Goal: Task Accomplishment & Management: Manage account settings

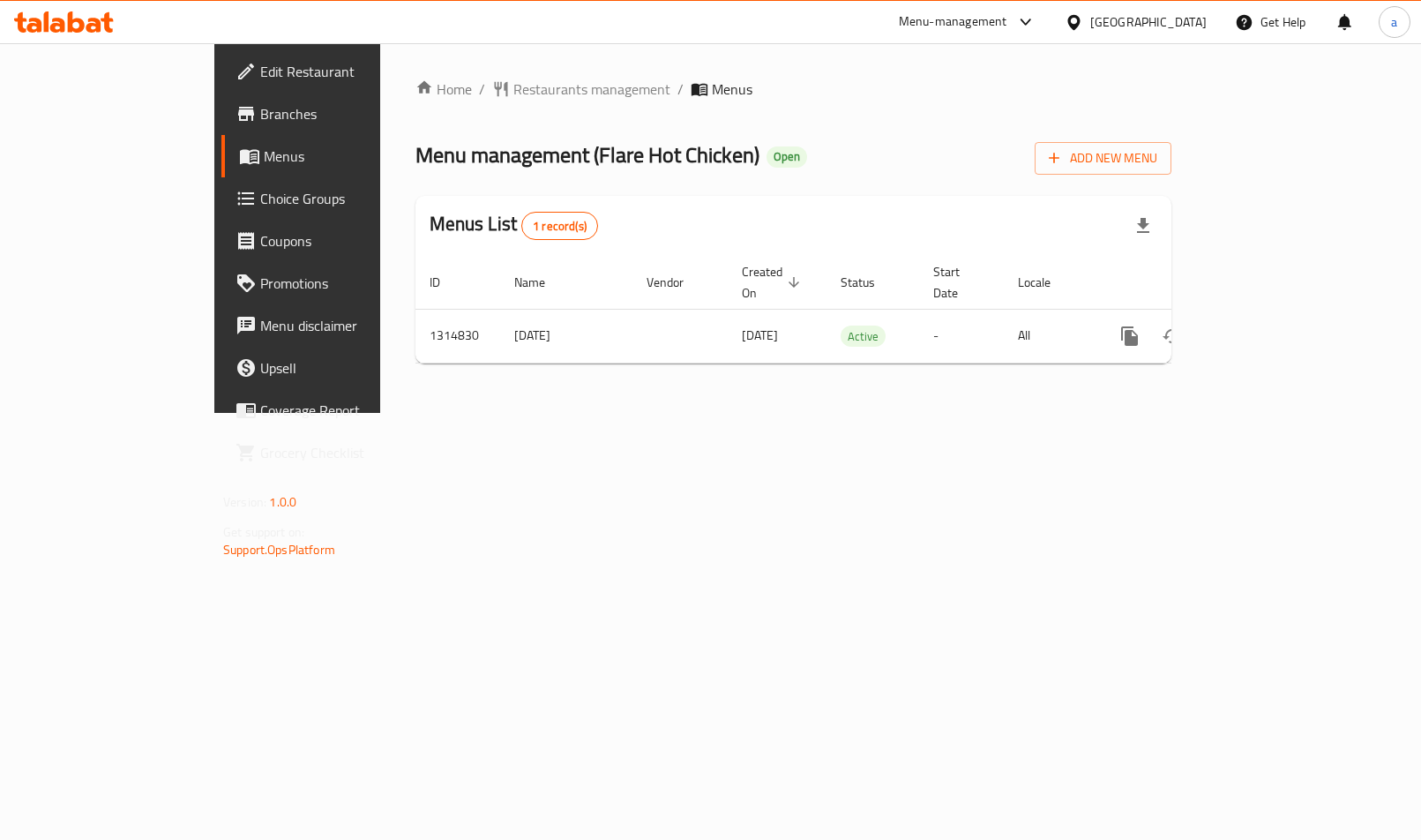
click at [260, 208] on span "Choice Groups" at bounding box center [348, 199] width 177 height 21
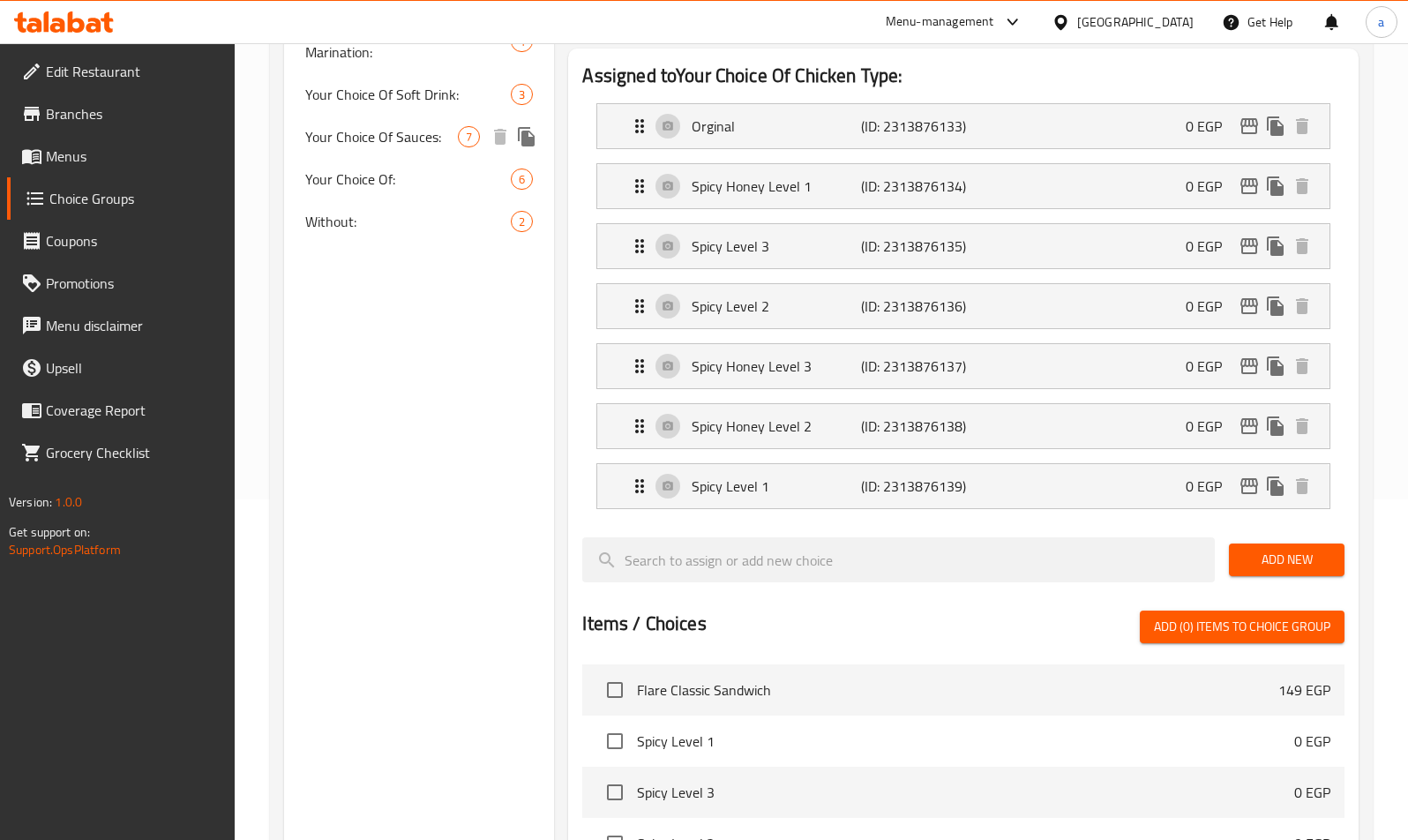
scroll to position [88, 0]
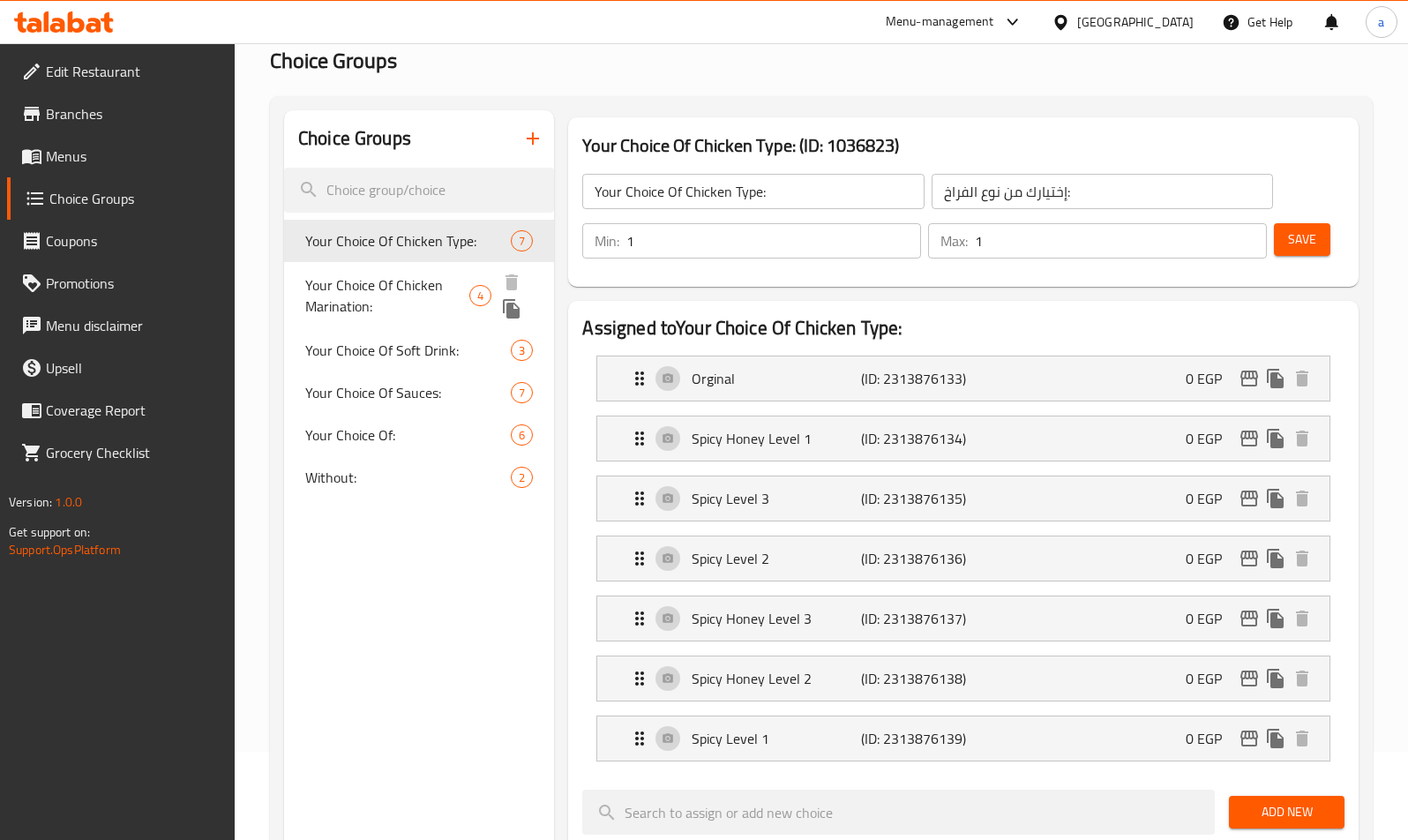
click at [382, 283] on span "Your Choice Of Chicken Marination:" at bounding box center [388, 296] width 164 height 43
type input "Your Choice Of Chicken Marination:"
type input "اختيارك من تتبيلة الفراخ:"
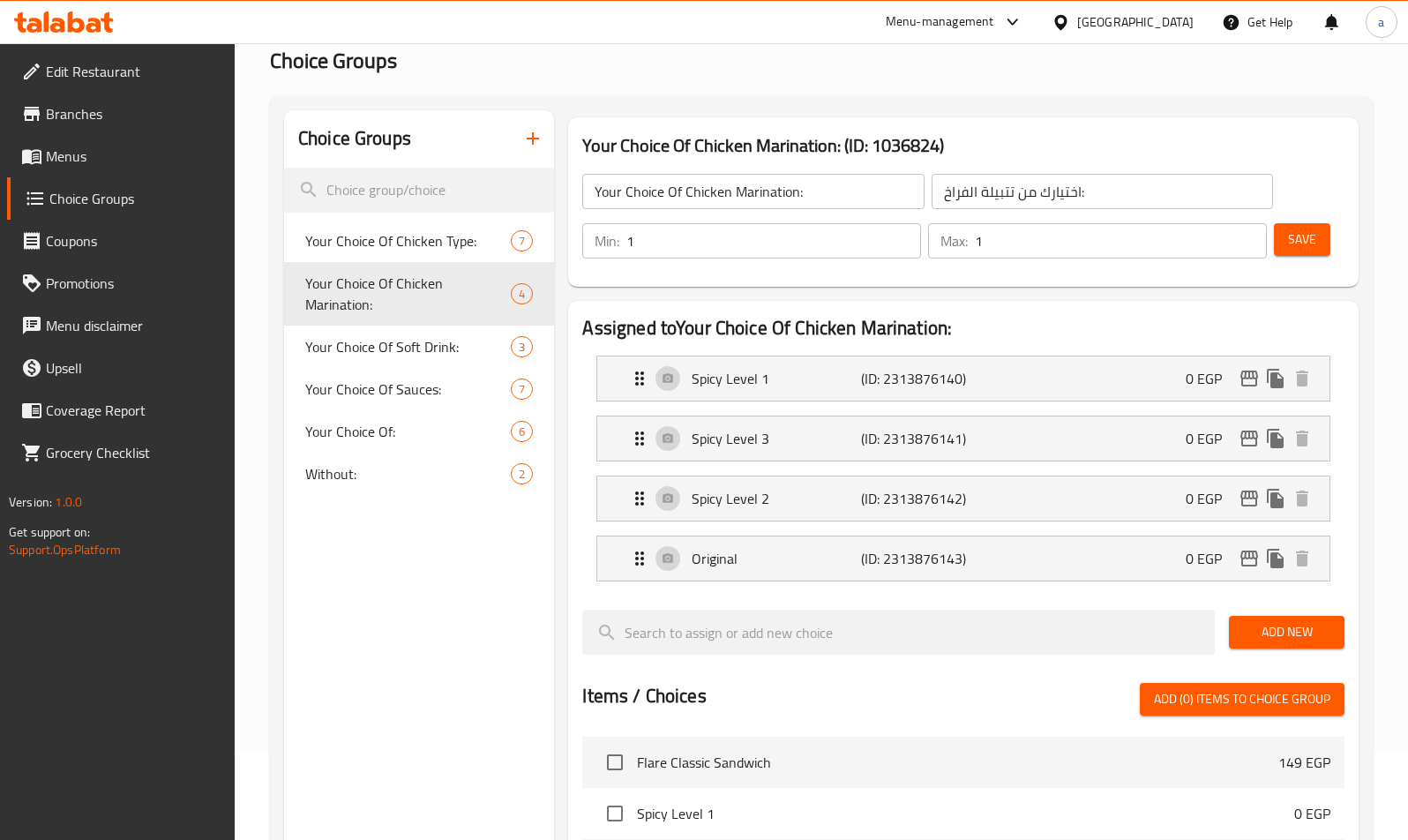
click at [1044, 314] on div "Assigned to Your Choice Of Chicken Marination: Spicy Level 1 (ID: 2313876140) 0…" at bounding box center [963, 774] width 790 height 947
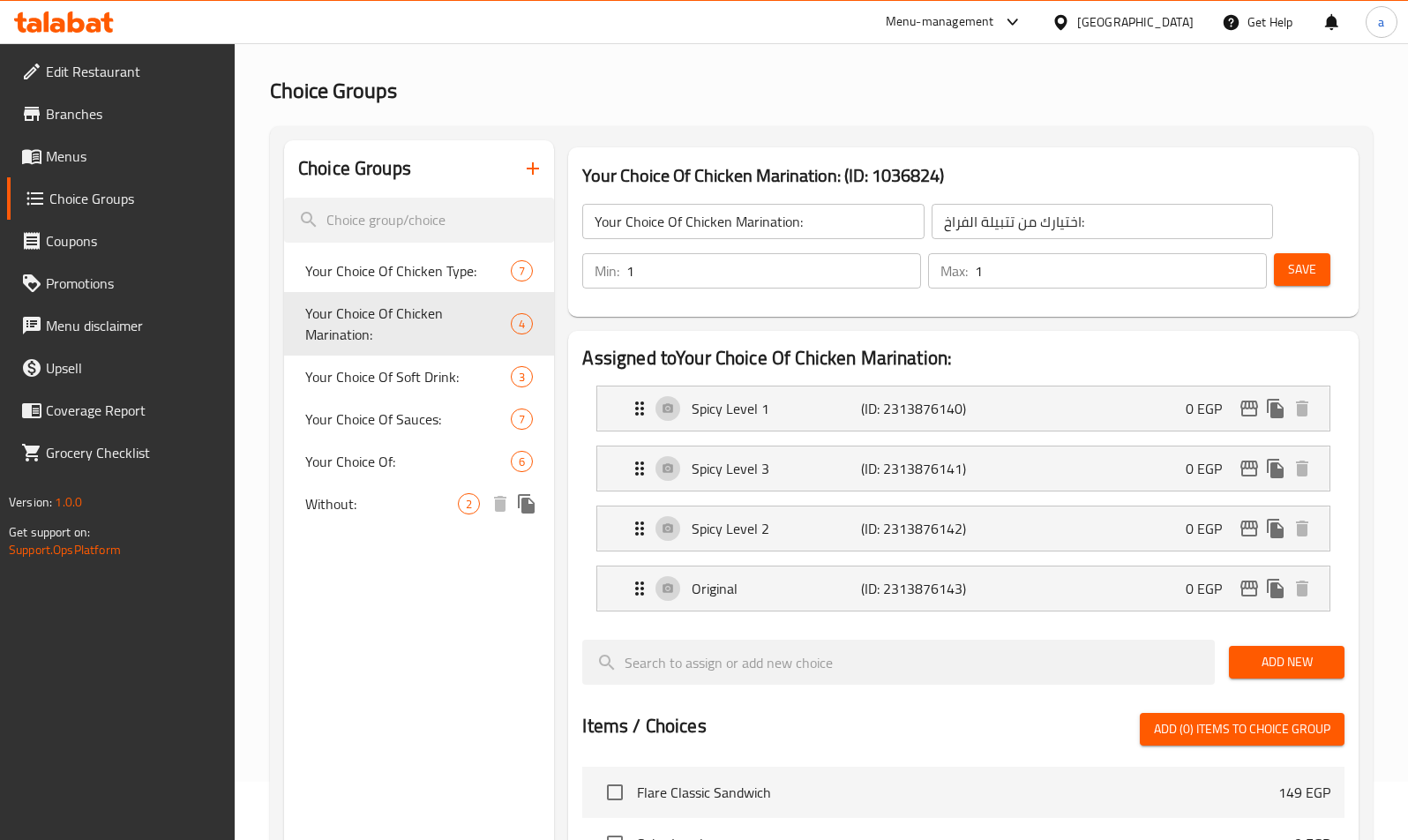
scroll to position [0, 0]
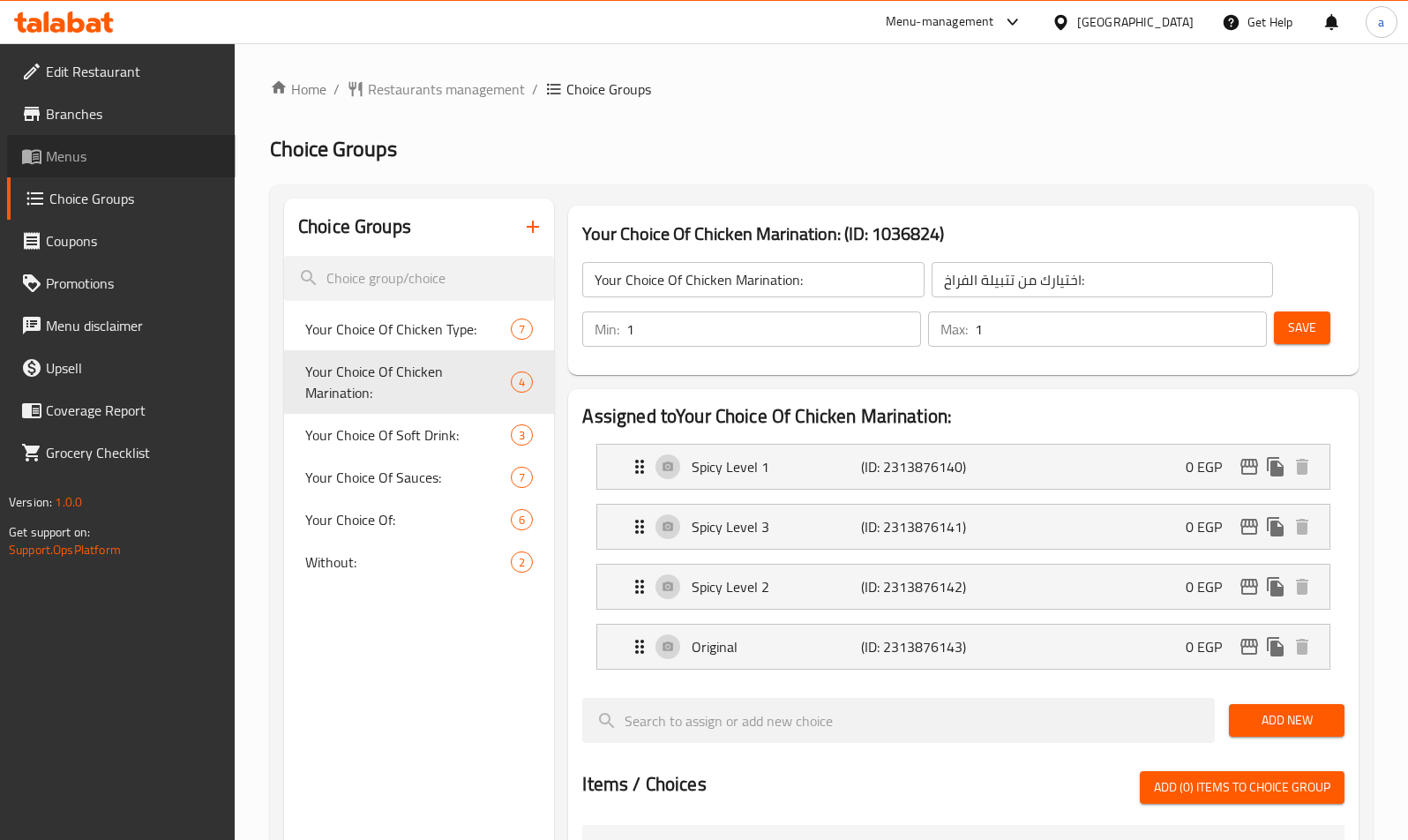
click at [78, 163] on span "Menus" at bounding box center [133, 156] width 176 height 21
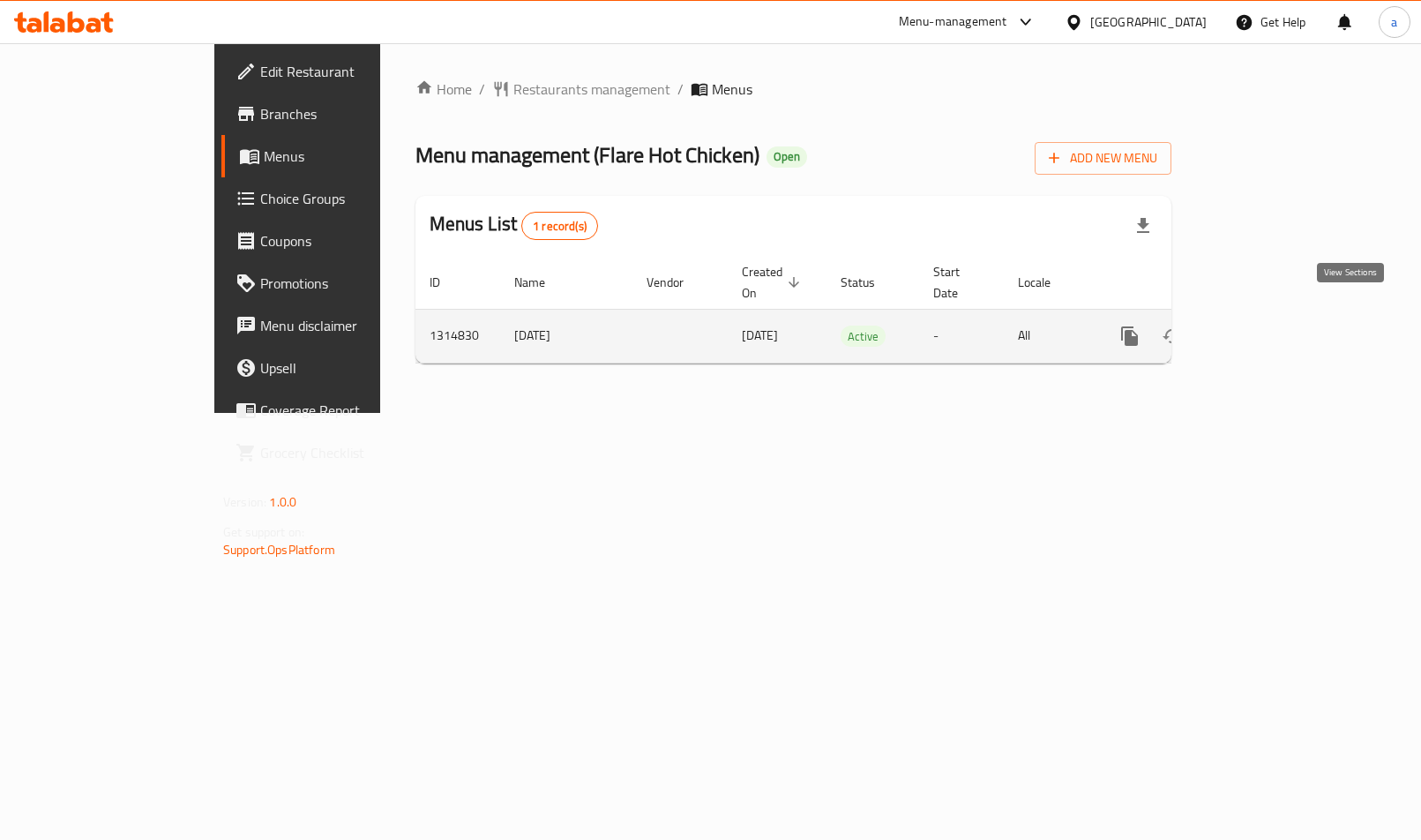
click at [1268, 325] on icon "enhanced table" at bounding box center [1257, 336] width 21 height 21
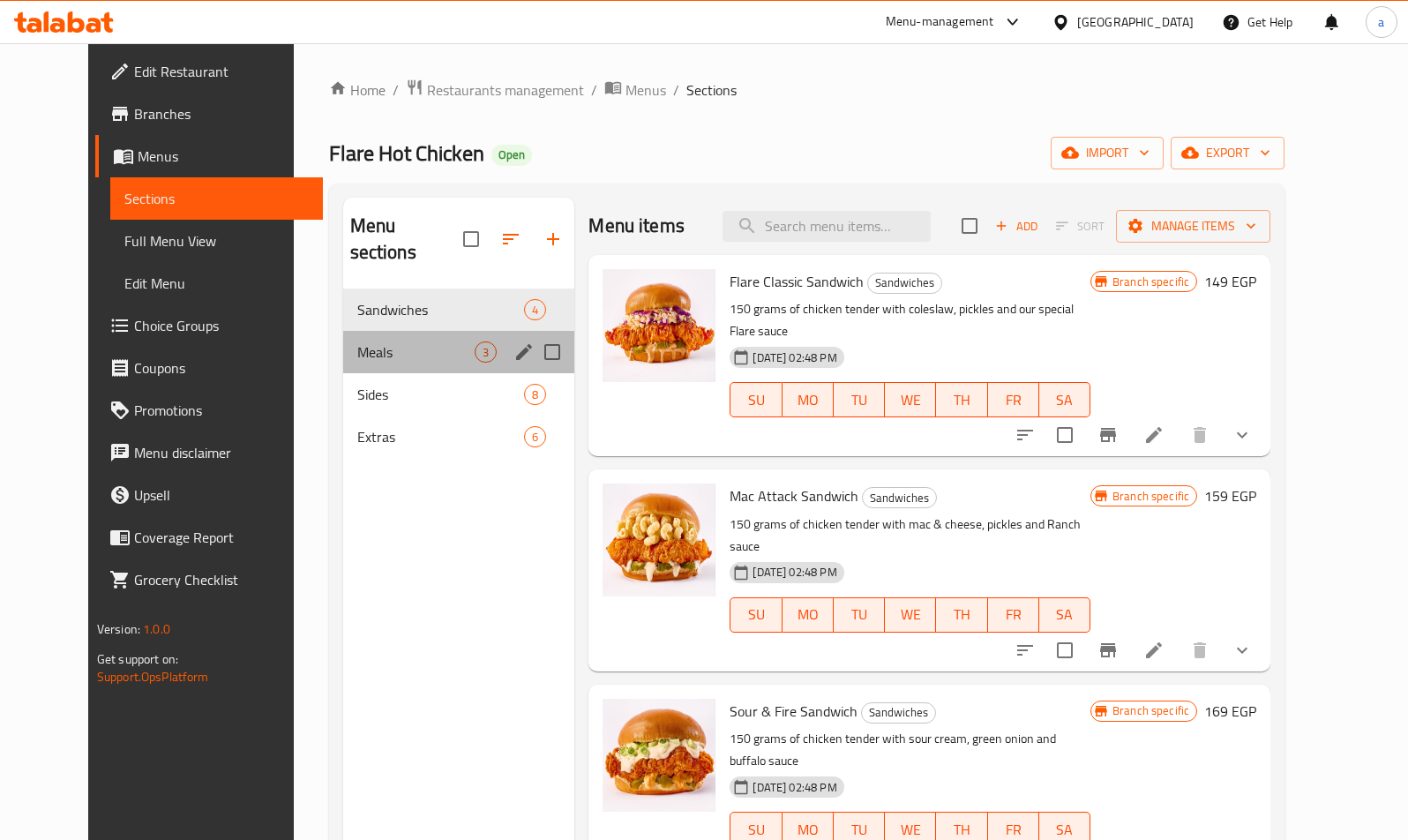
click at [355, 330] on div "Meals 3" at bounding box center [459, 352] width 232 height 43
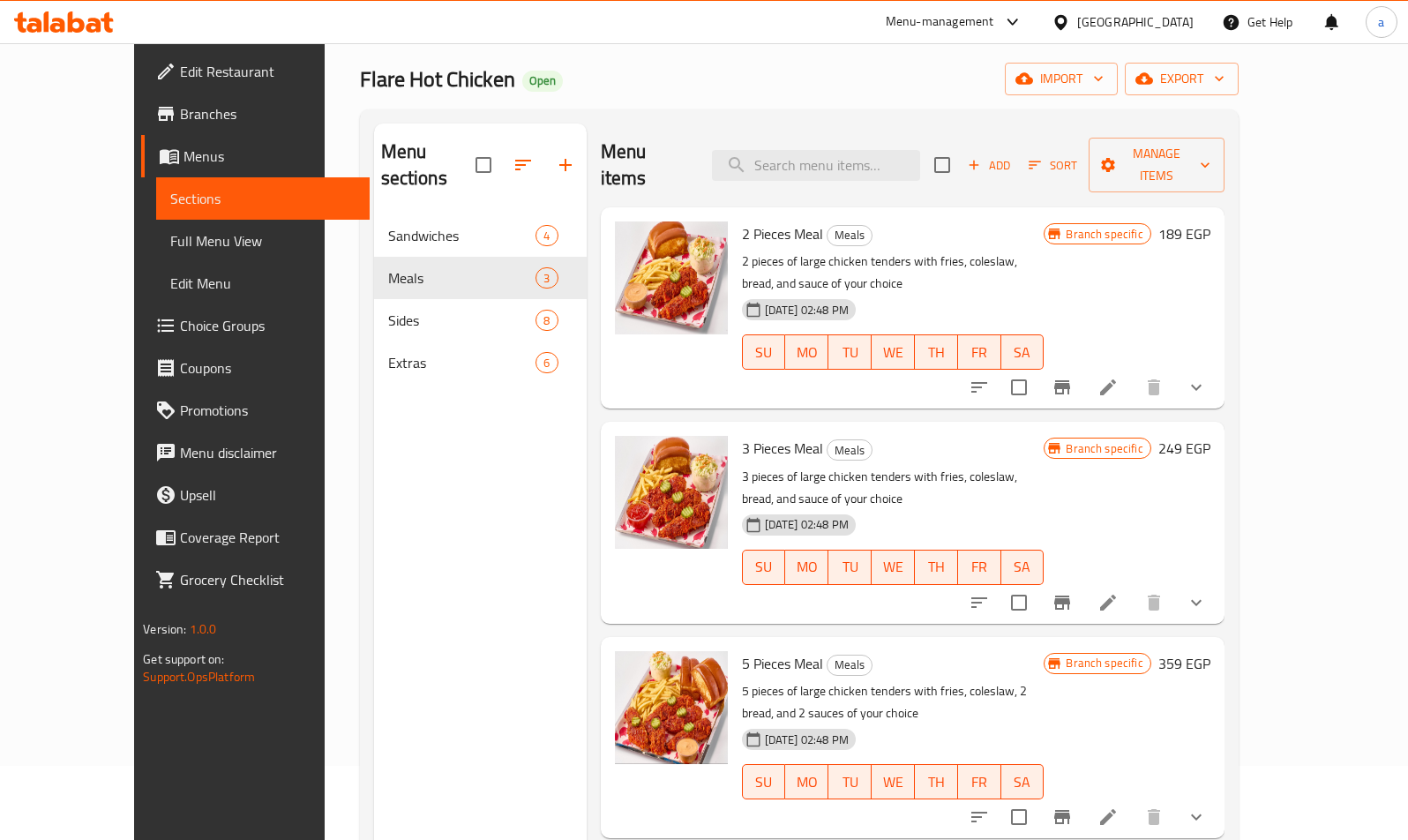
scroll to position [247, 0]
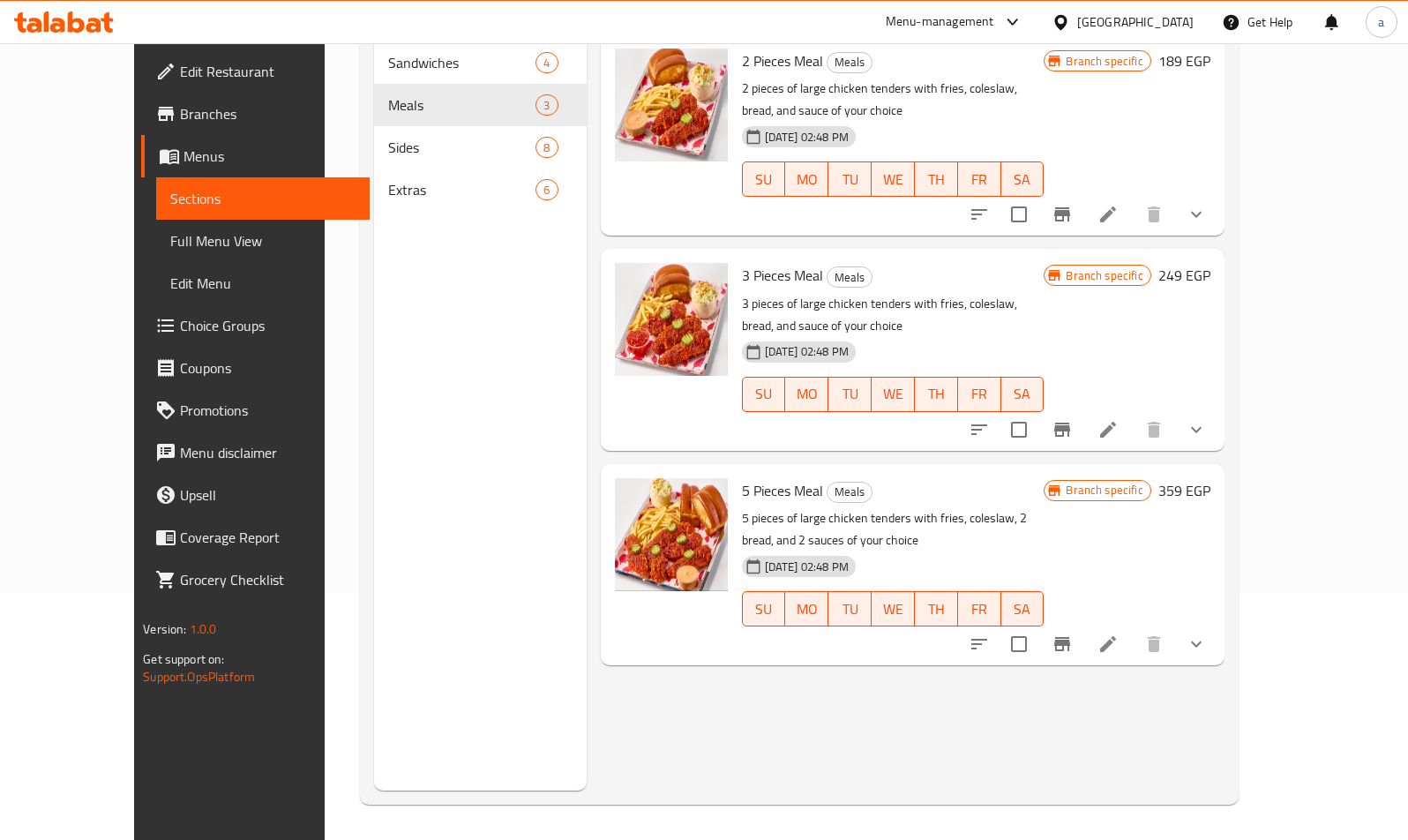
click at [1210, 481] on div "Branch specific 359 EGP" at bounding box center [1126, 565] width 166 height 173
click at [1119, 633] on icon at bounding box center [1109, 644] width 21 height 21
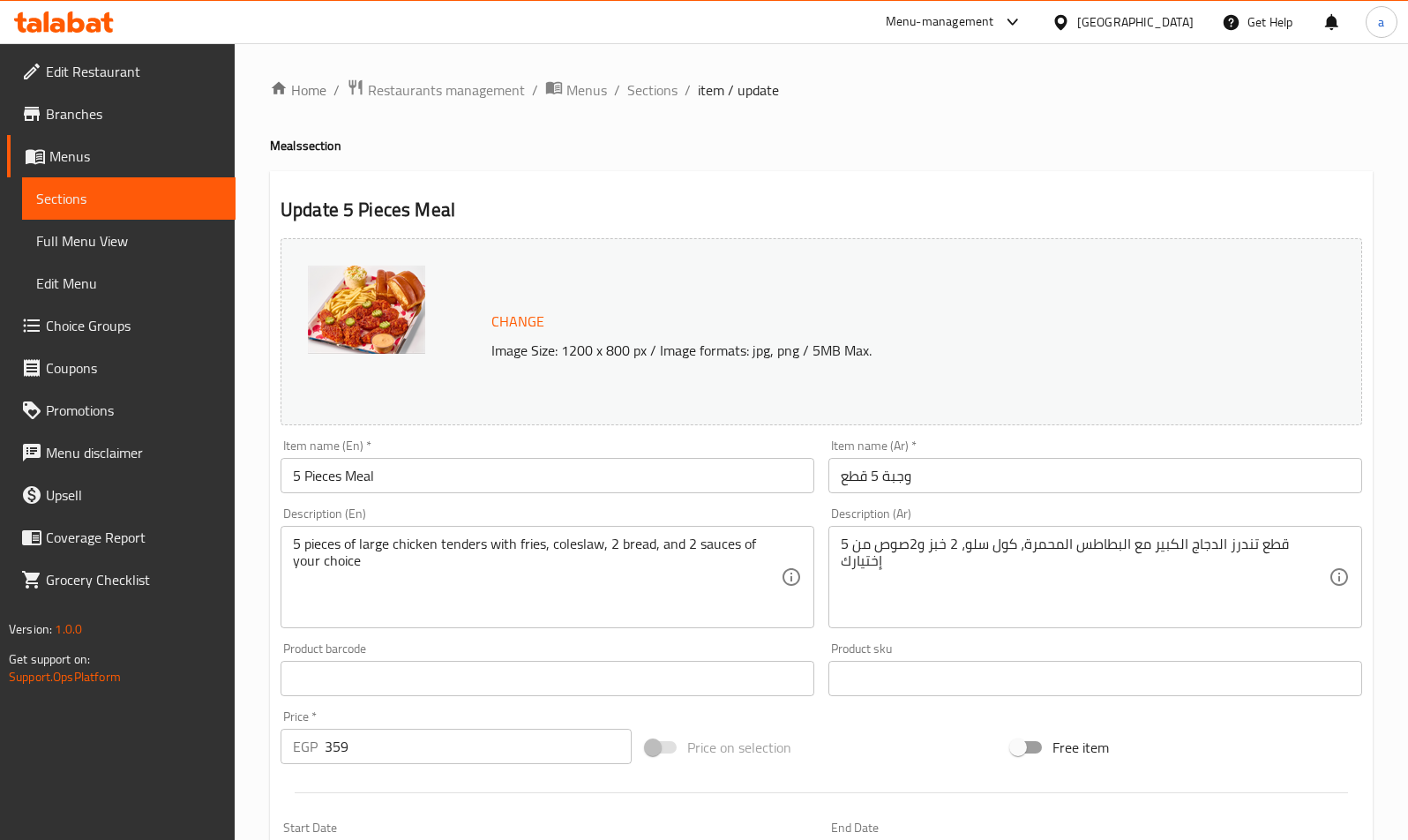
click at [454, 482] on input "5 Pieces Meal" at bounding box center [547, 476] width 534 height 36
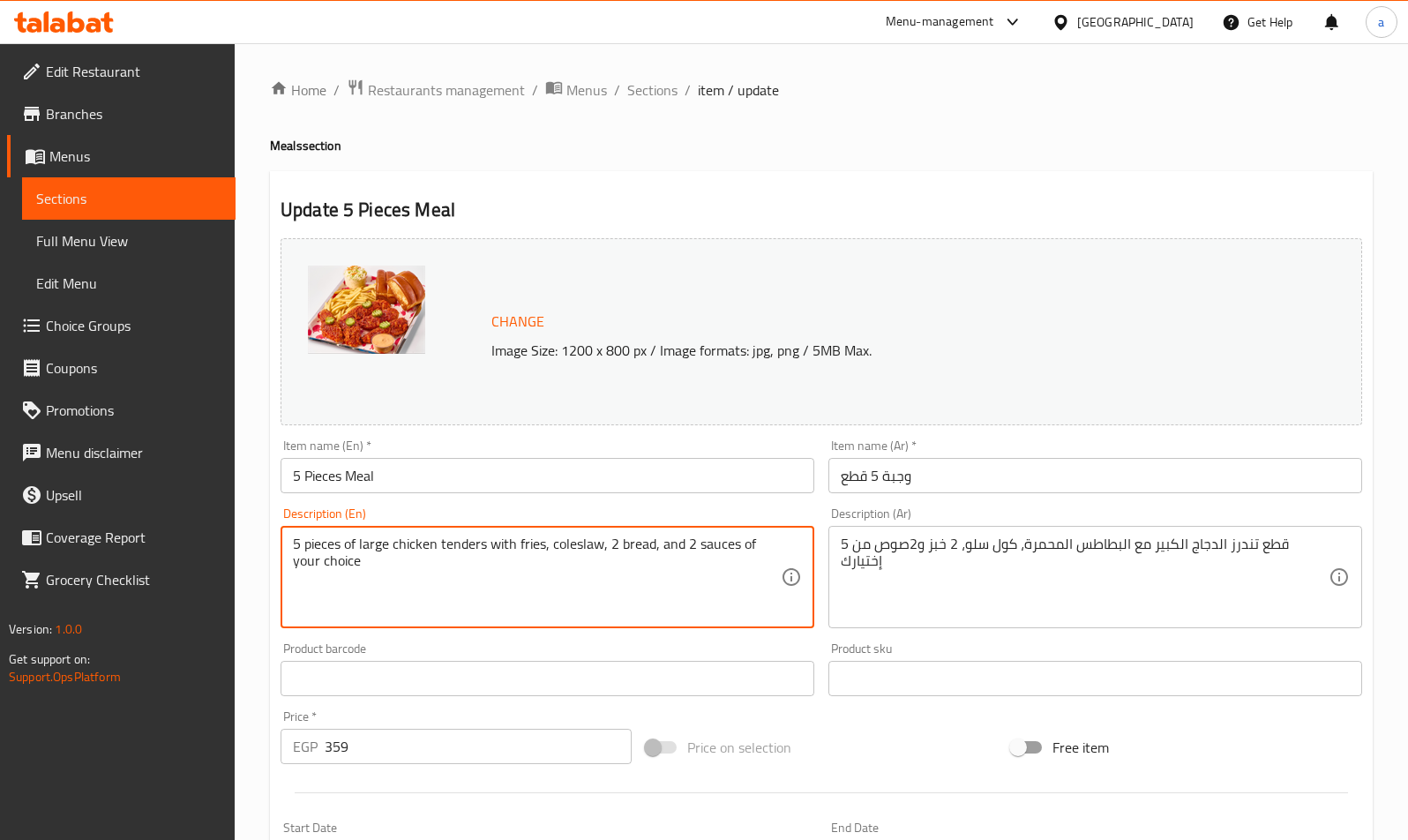
click at [408, 757] on input "359" at bounding box center [478, 746] width 307 height 36
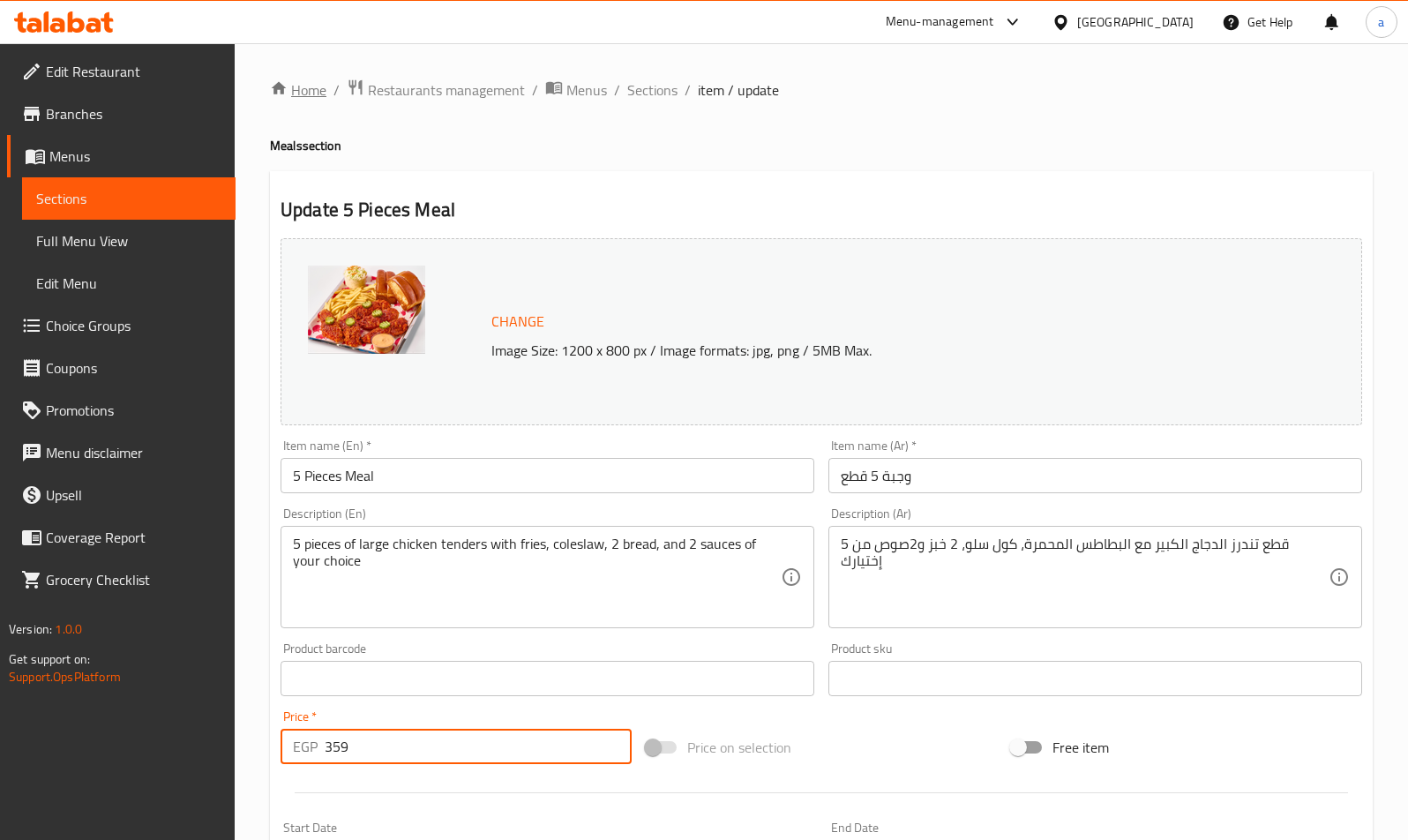
click at [318, 93] on link "Home" at bounding box center [298, 90] width 56 height 21
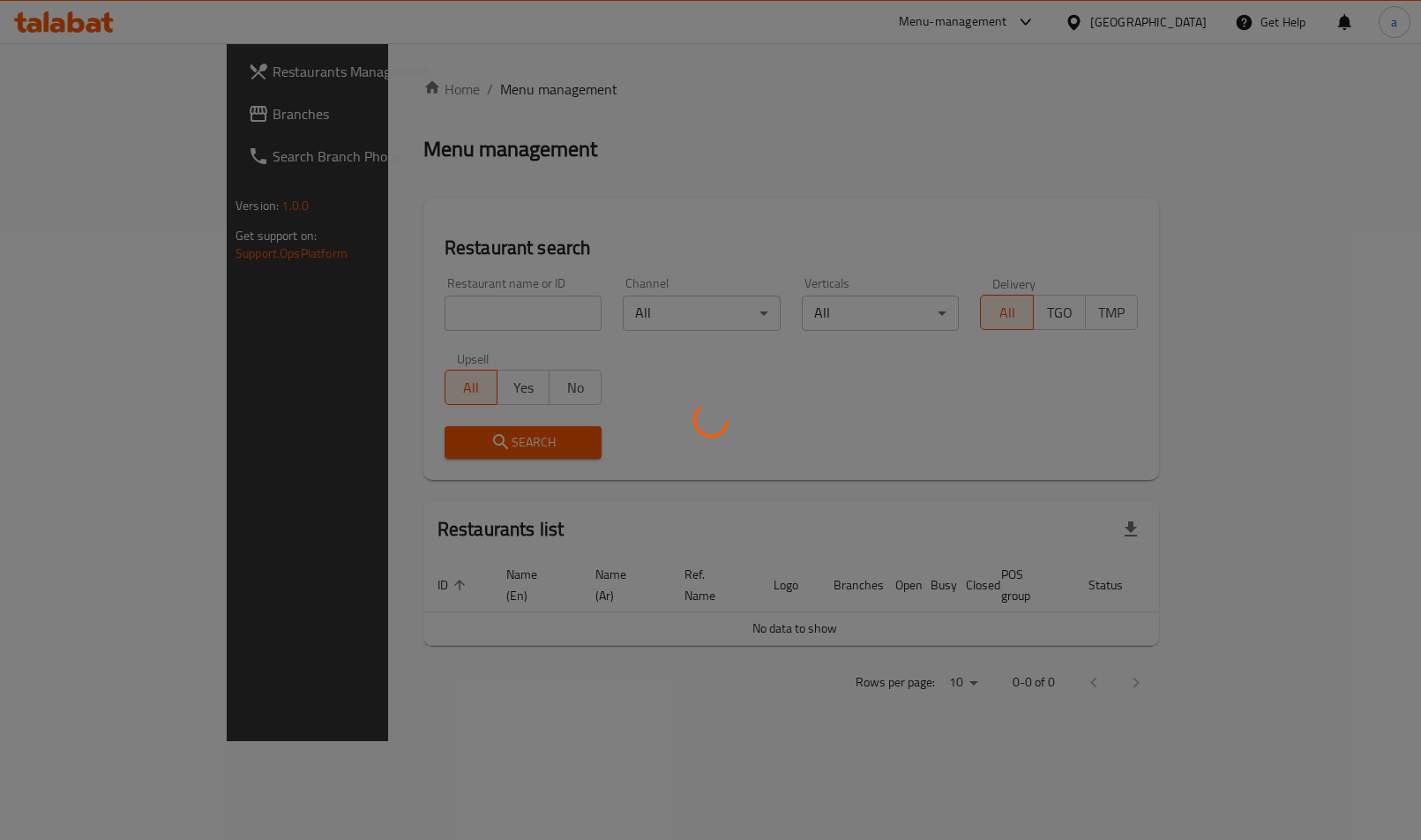
click at [92, 118] on div at bounding box center [710, 420] width 1421 height 840
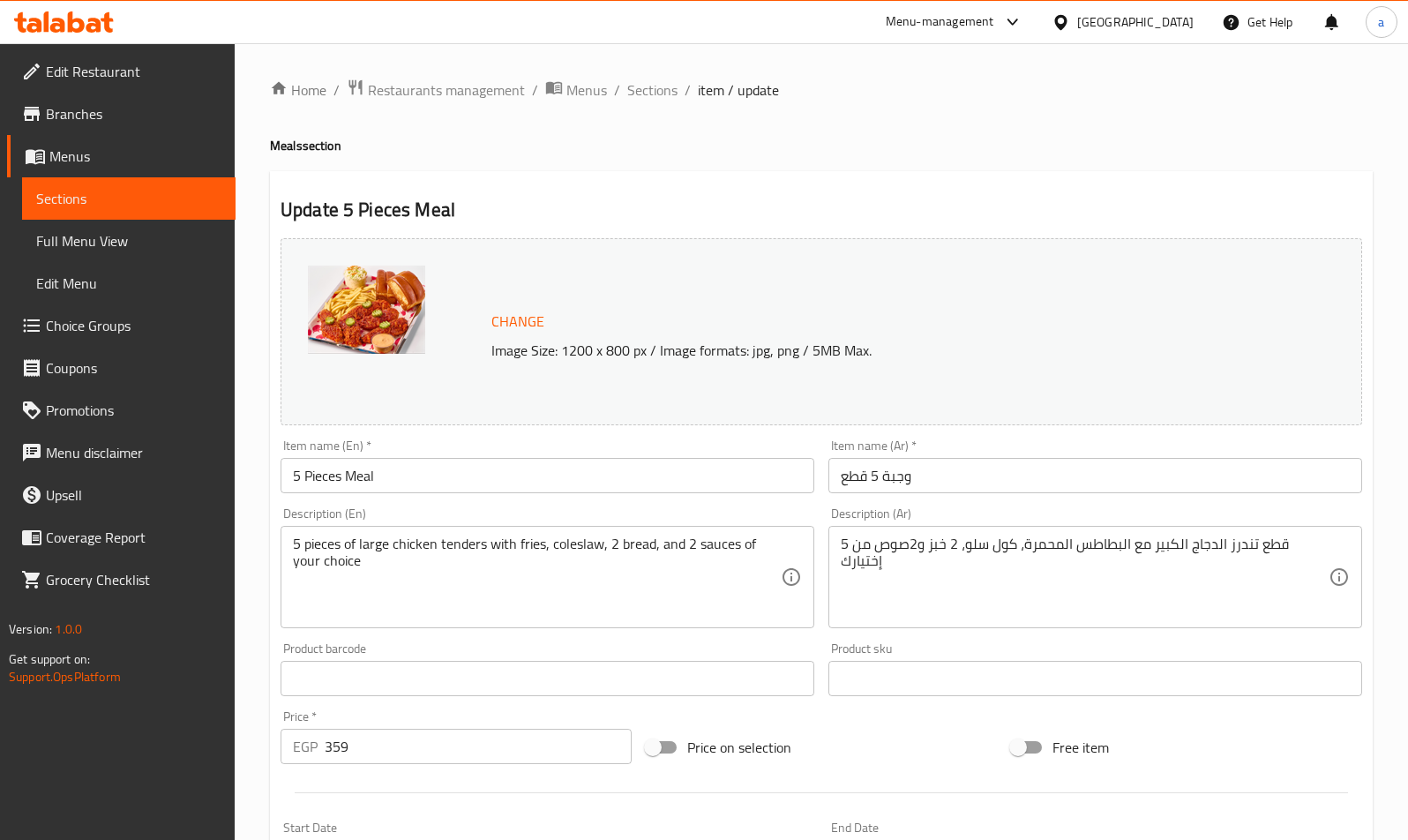
click at [104, 317] on span "Choice Groups" at bounding box center [133, 326] width 176 height 21
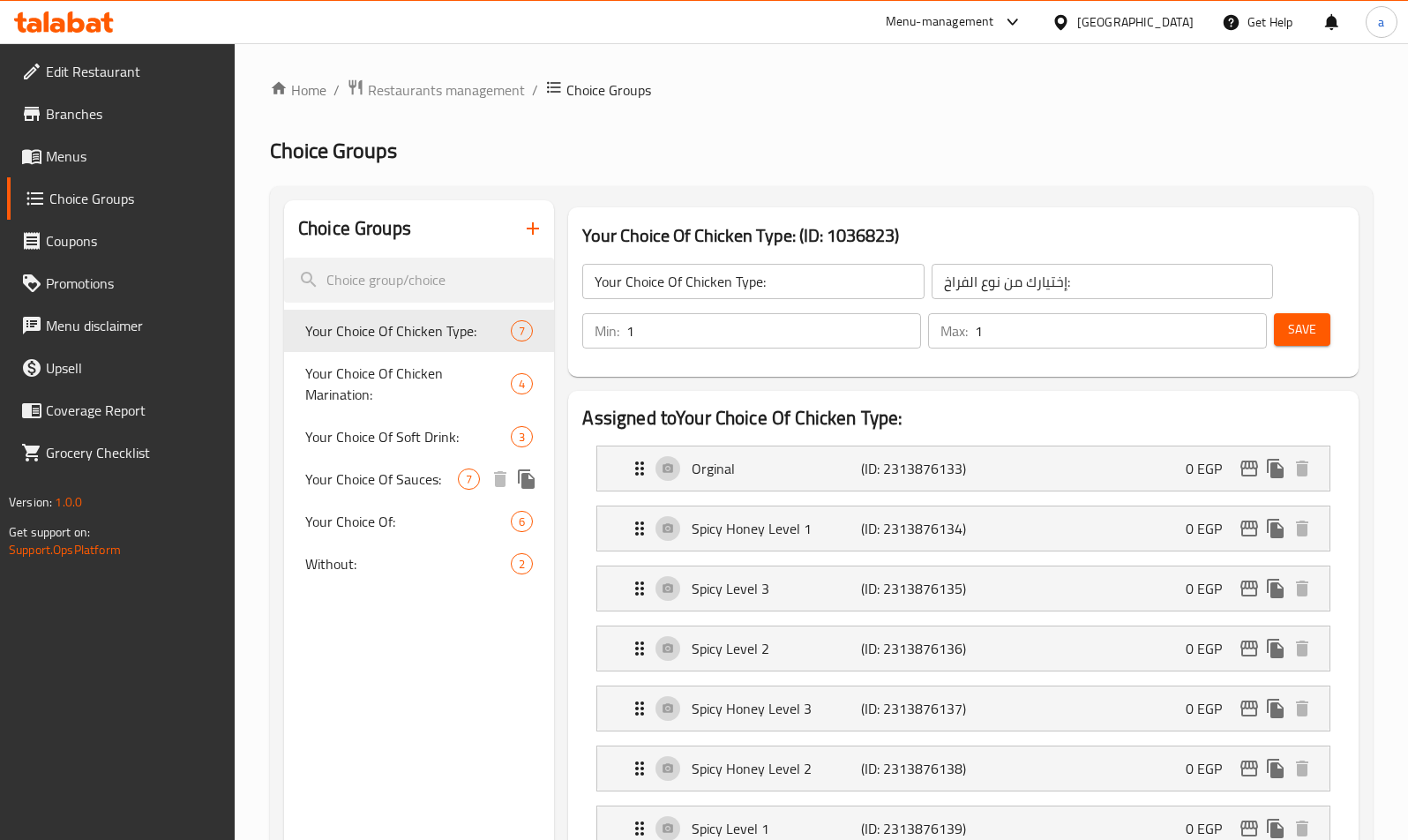
click at [390, 469] on span "Your Choice Of Sauces:" at bounding box center [381, 479] width 152 height 21
type input "Your Choice Of Sauces:"
type input "اختيارك من الصوصات:"
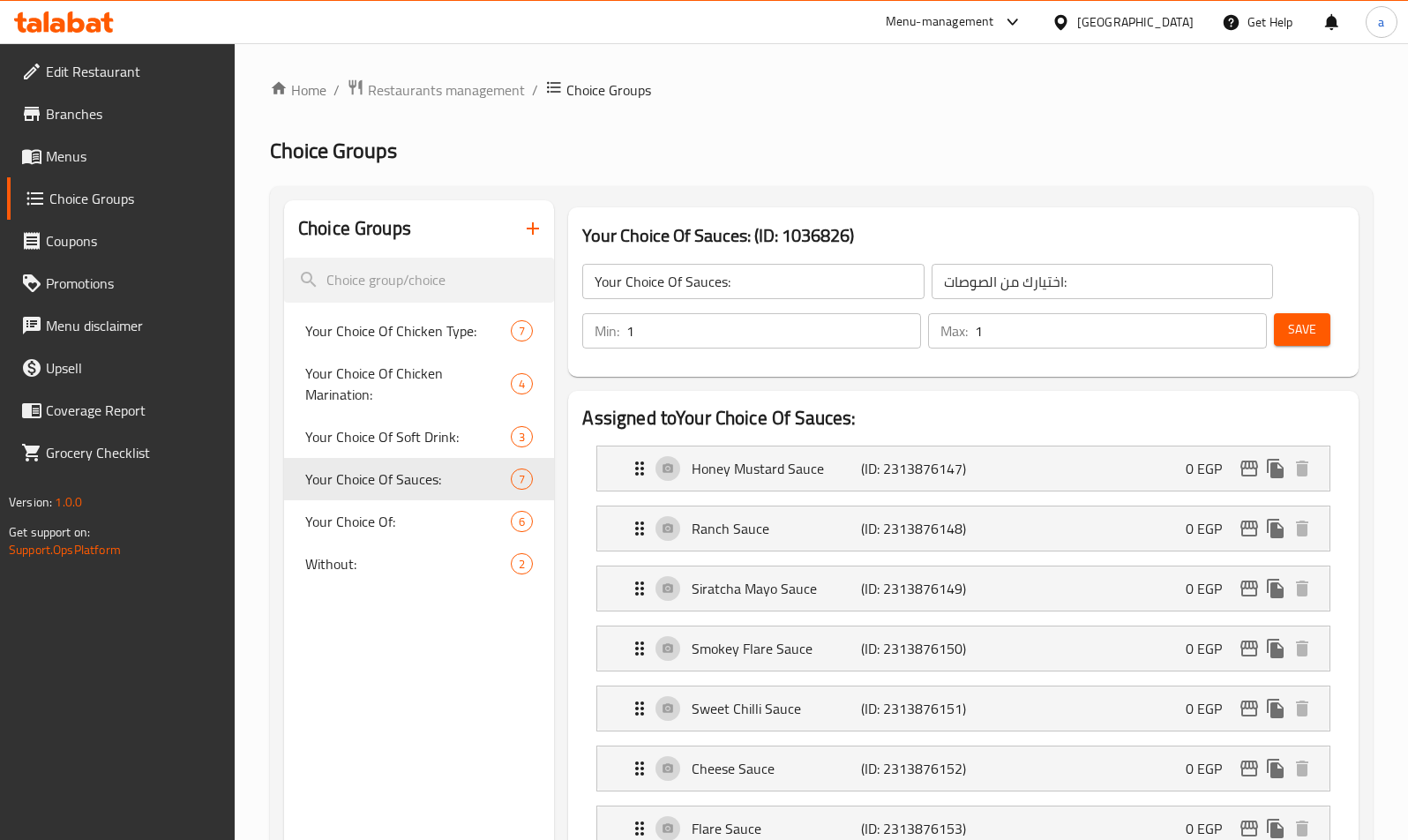
click at [369, 469] on span "Your Choice Of Sauces:" at bounding box center [381, 479] width 152 height 21
click at [911, 382] on div "Your Choice Of Sauces: (ID: 1036826) Your Choice Of Sauces: ​ اختيارك من الصوصا…" at bounding box center [963, 292] width 804 height 183
click at [397, 83] on span "Restaurants management" at bounding box center [446, 90] width 157 height 21
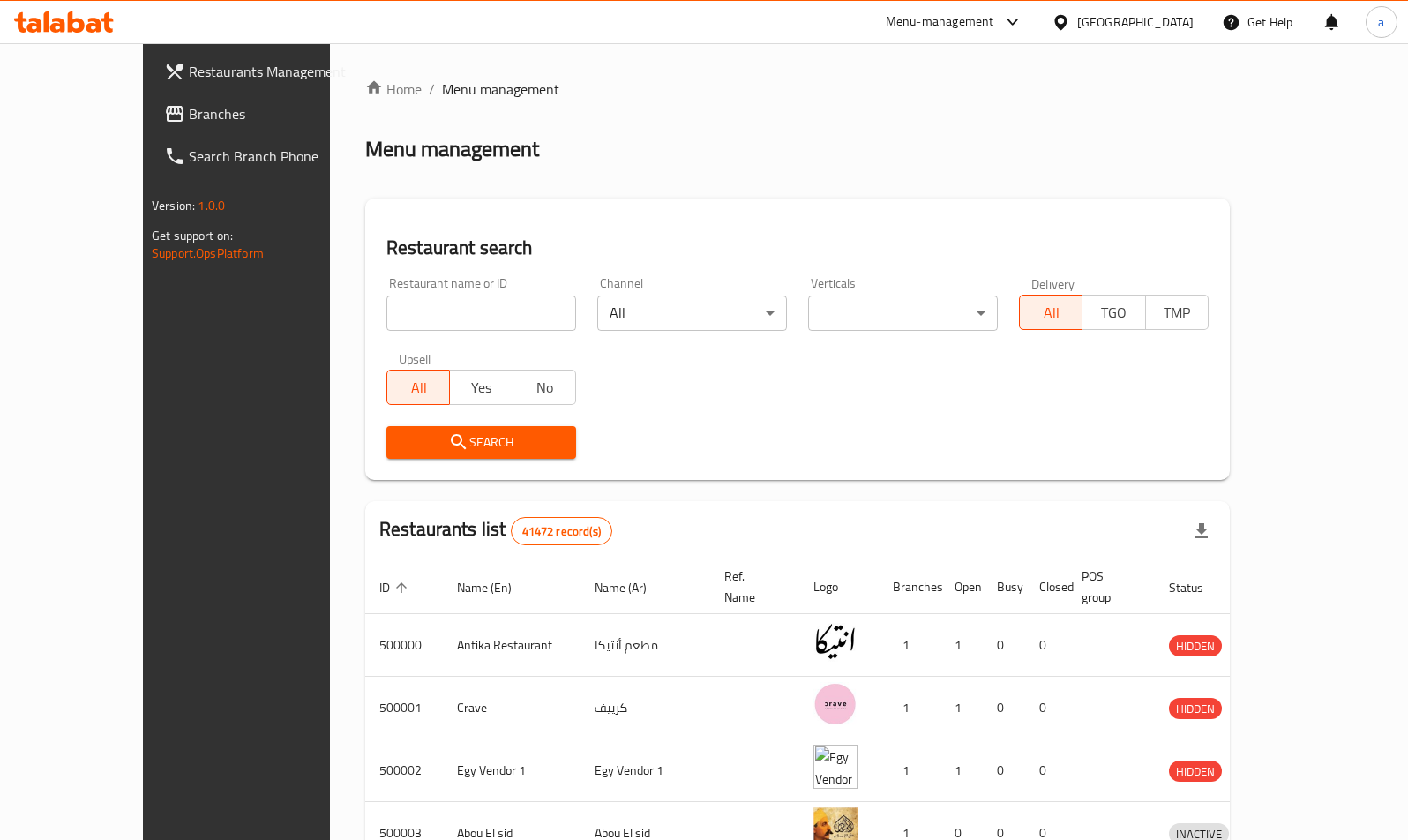
click at [189, 120] on span "Branches" at bounding box center [276, 114] width 176 height 21
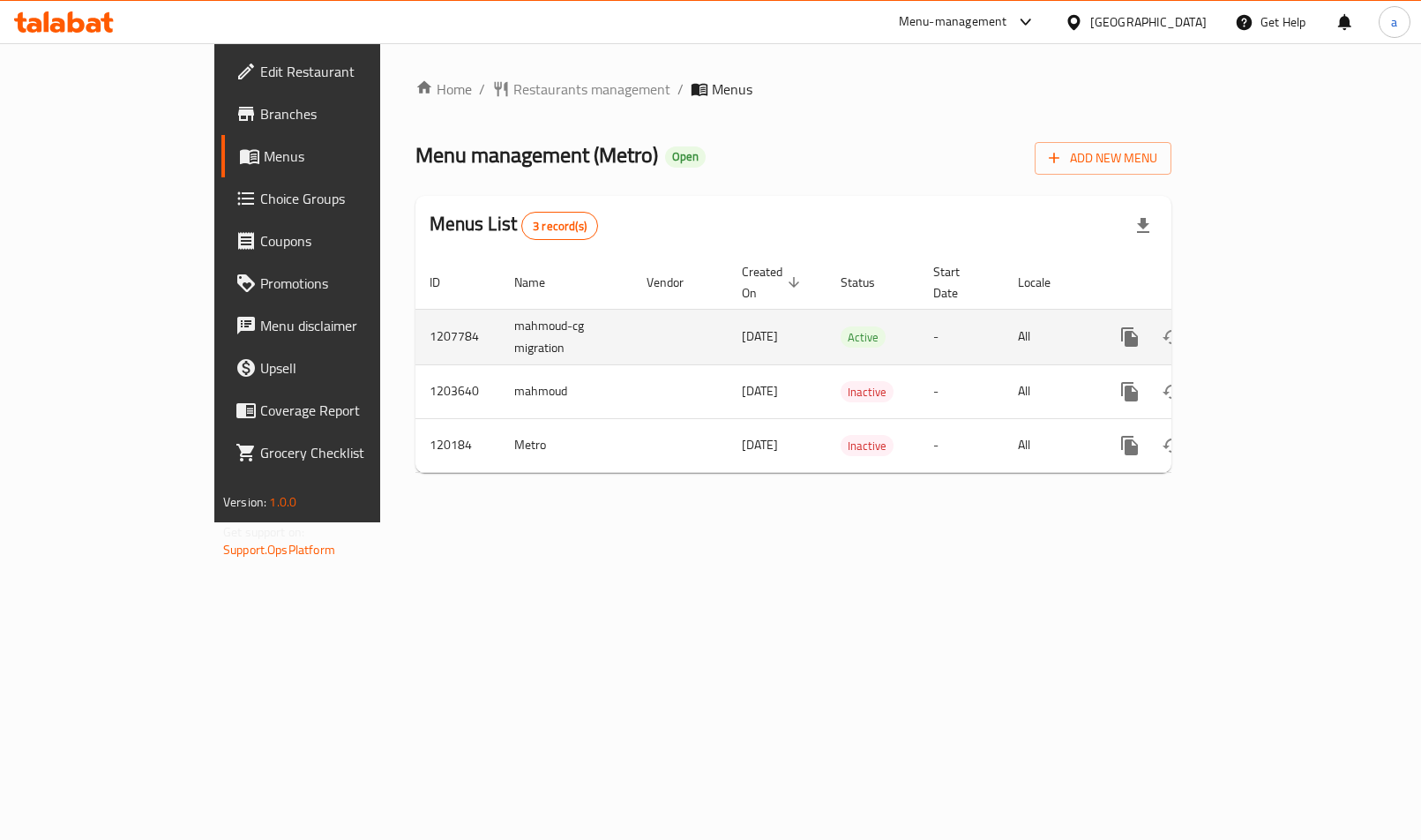
click at [1278, 317] on link "enhanced table" at bounding box center [1257, 338] width 43 height 43
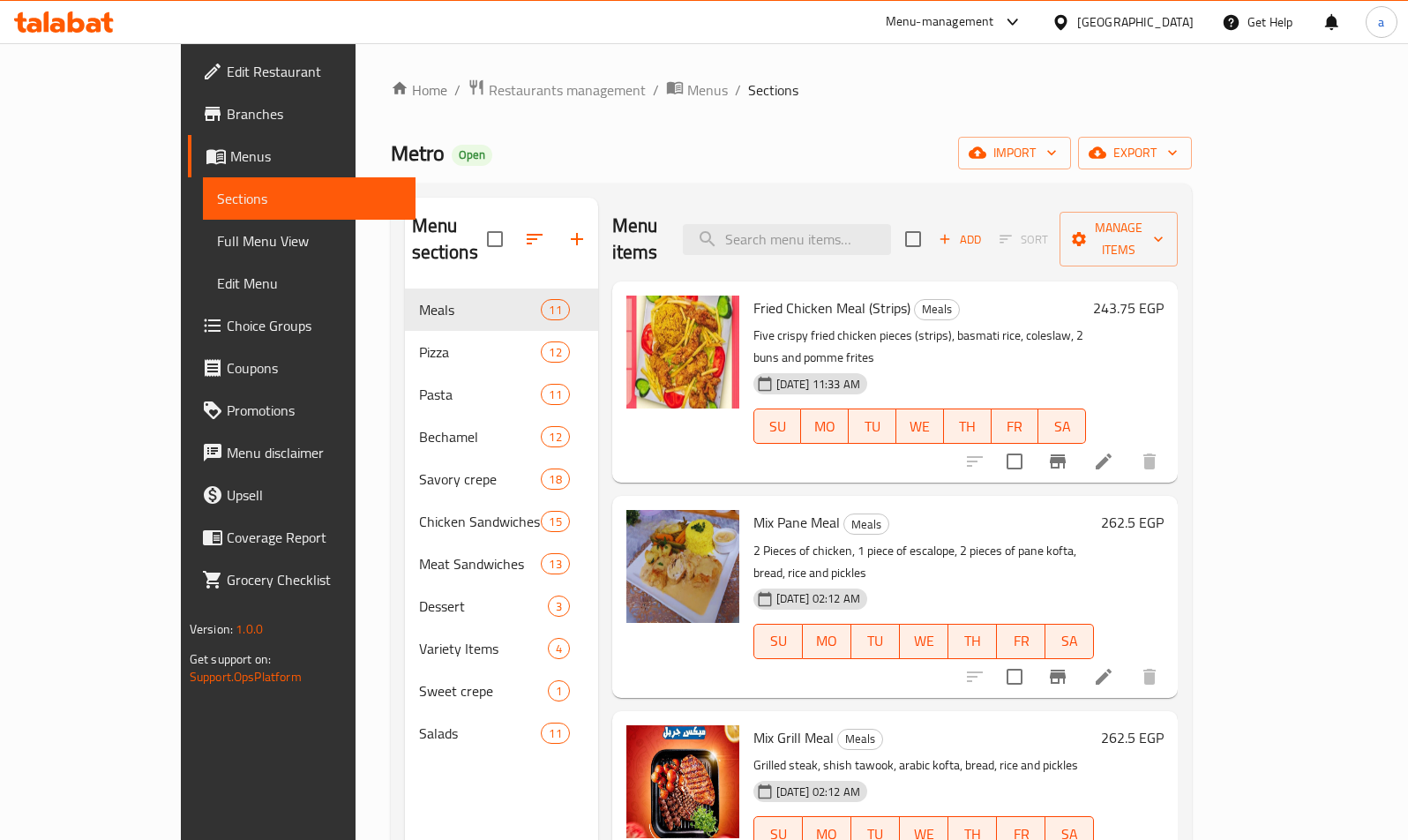
click at [226, 323] on span "Choice Groups" at bounding box center [314, 326] width 176 height 21
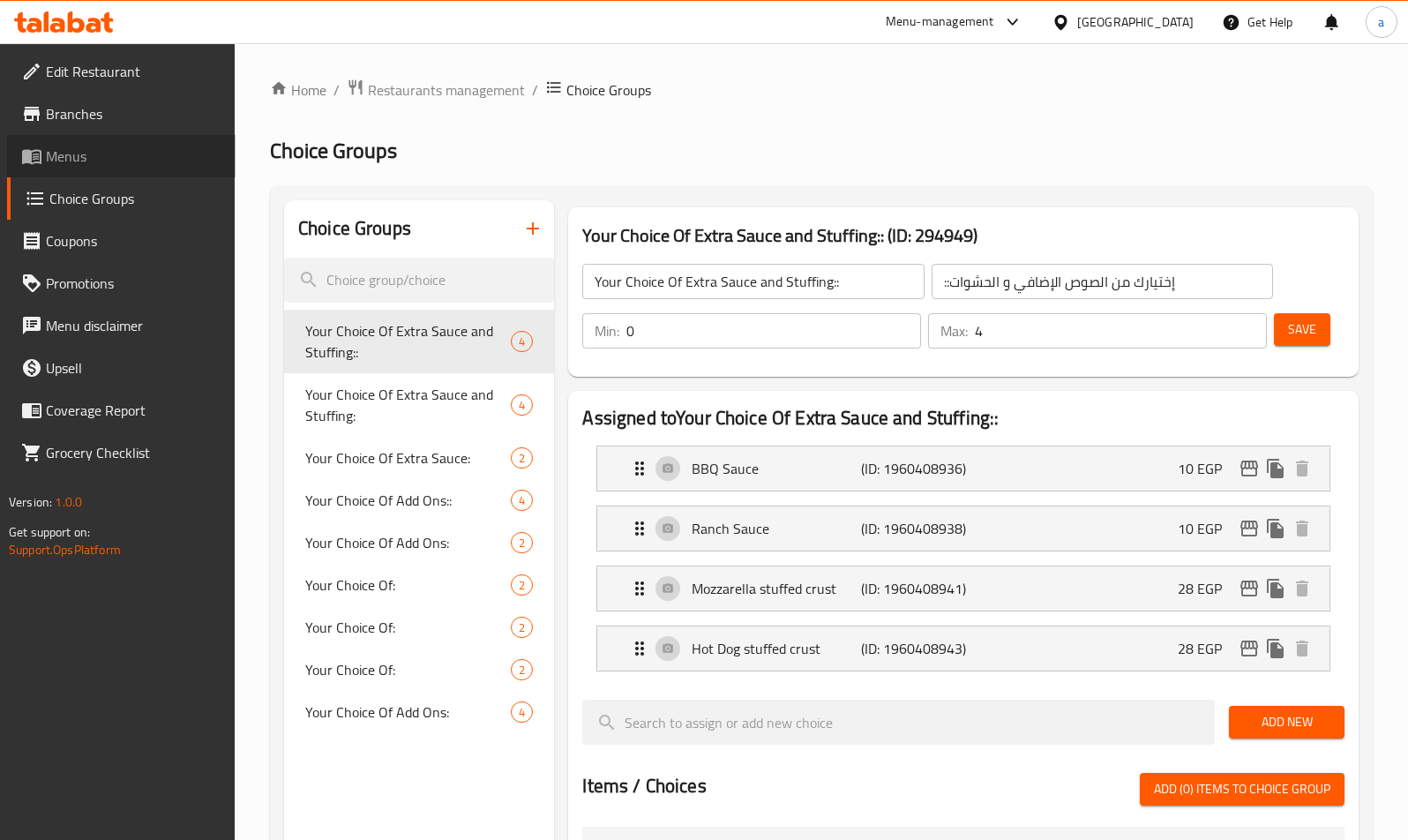
click at [72, 164] on span "Menus" at bounding box center [133, 156] width 176 height 21
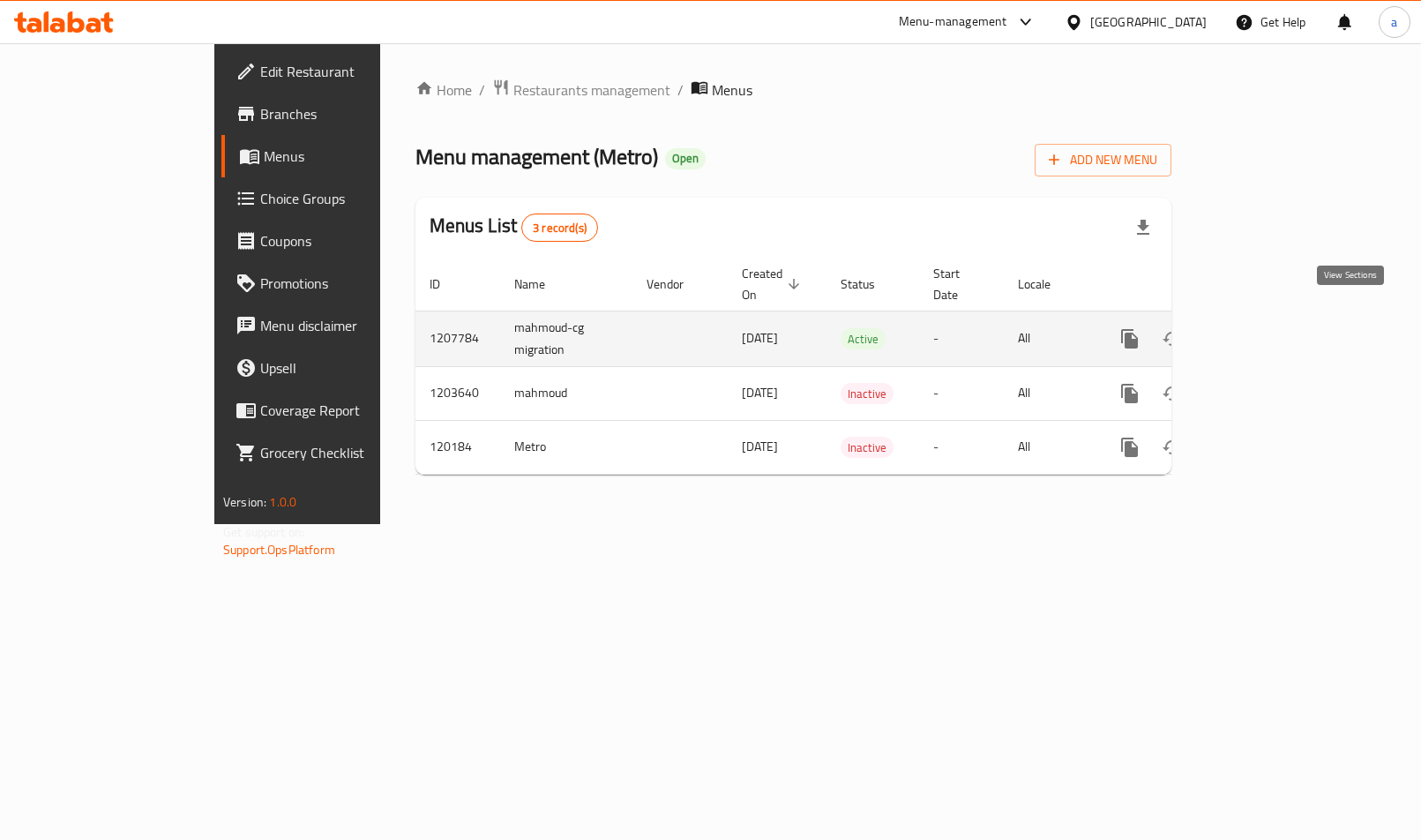
click at [1268, 328] on icon "enhanced table" at bounding box center [1257, 338] width 21 height 21
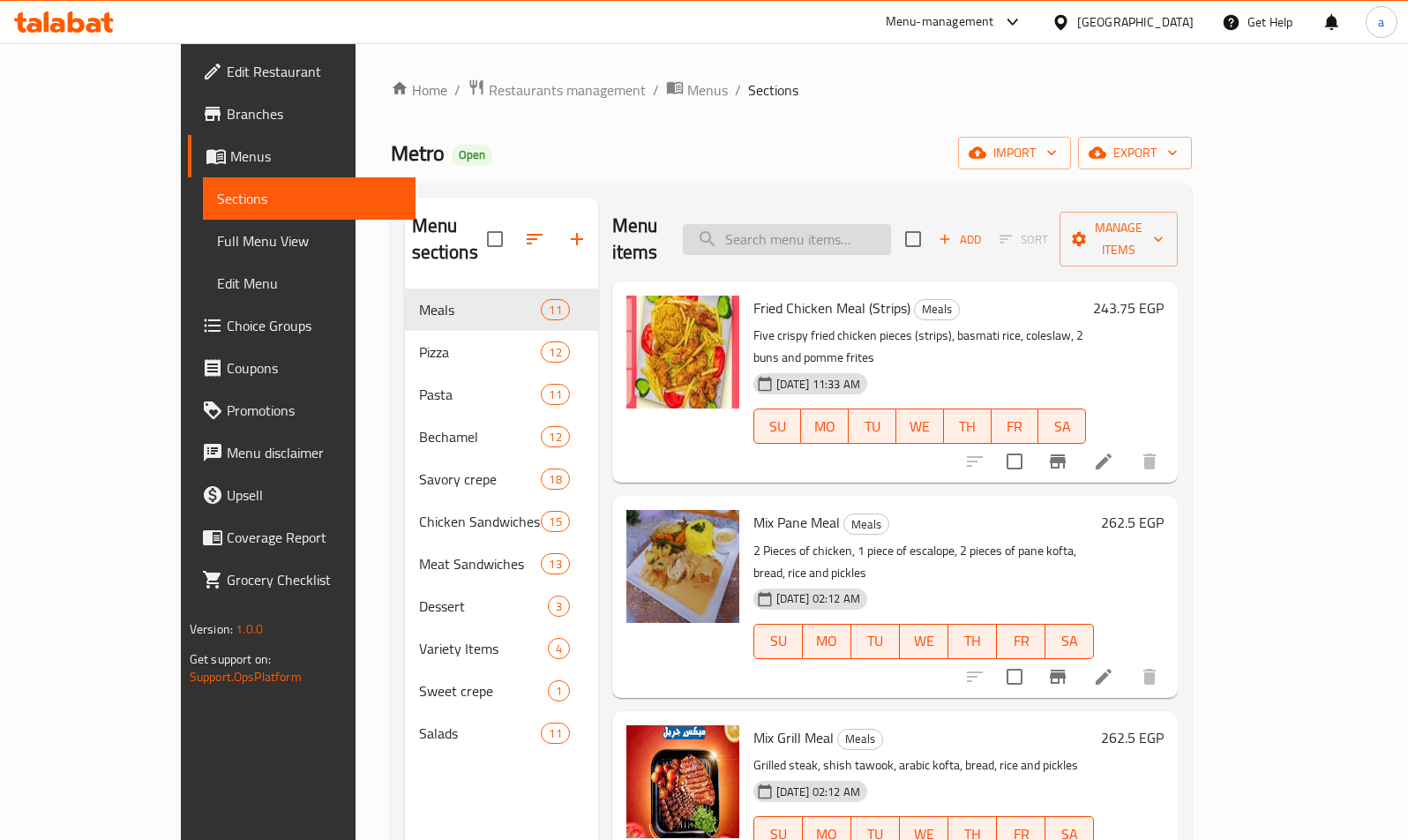
click at [839, 232] on input "search" at bounding box center [787, 240] width 209 height 31
paste input "بيتزا شاورما فراخ"
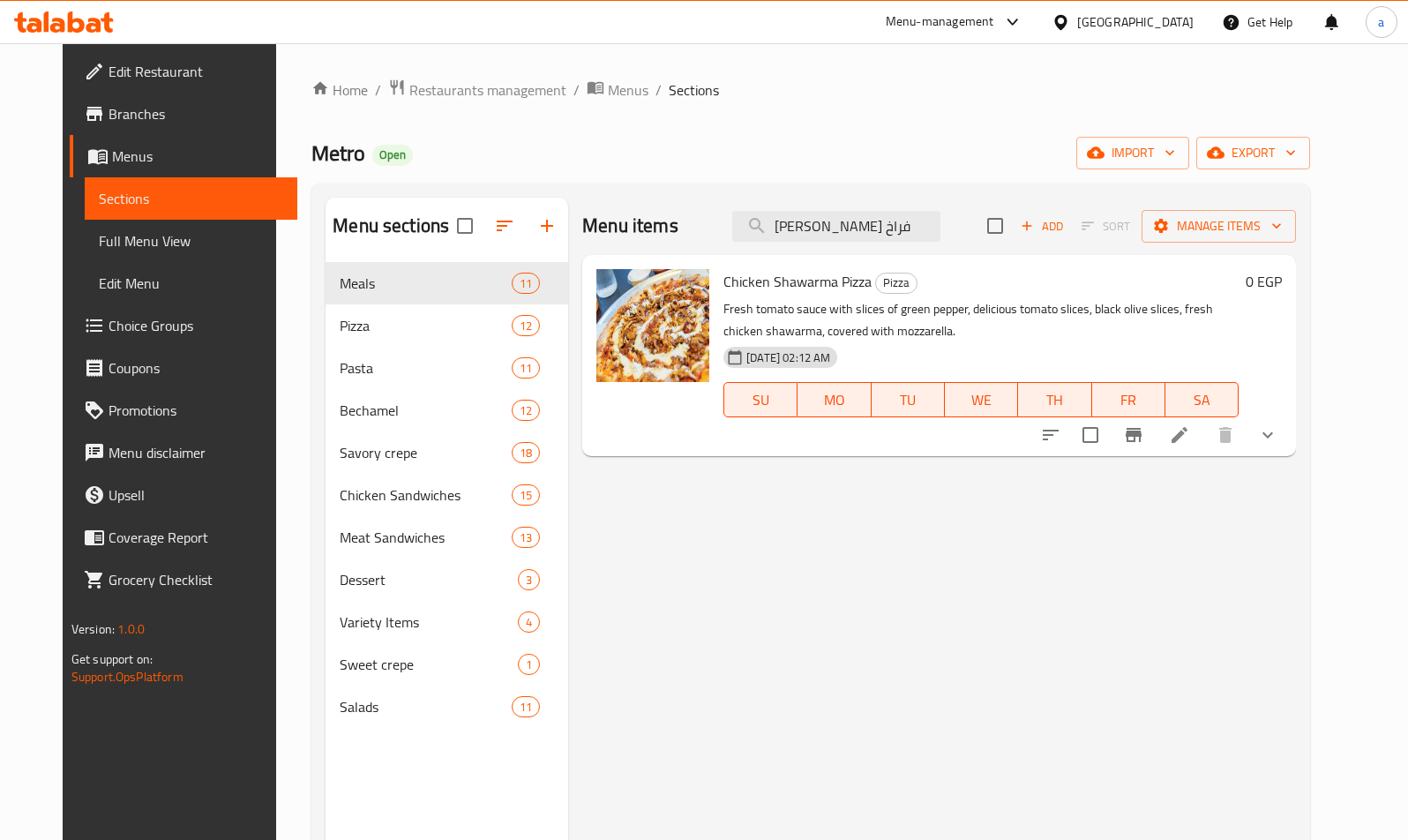
type input "بيتزا شاورما فراخ"
click at [1141, 338] on p "Fresh tomato sauce with slices of green pepper, delicious tomato slices, black …" at bounding box center [981, 321] width 515 height 45
click at [1191, 433] on icon at bounding box center [1180, 435] width 21 height 21
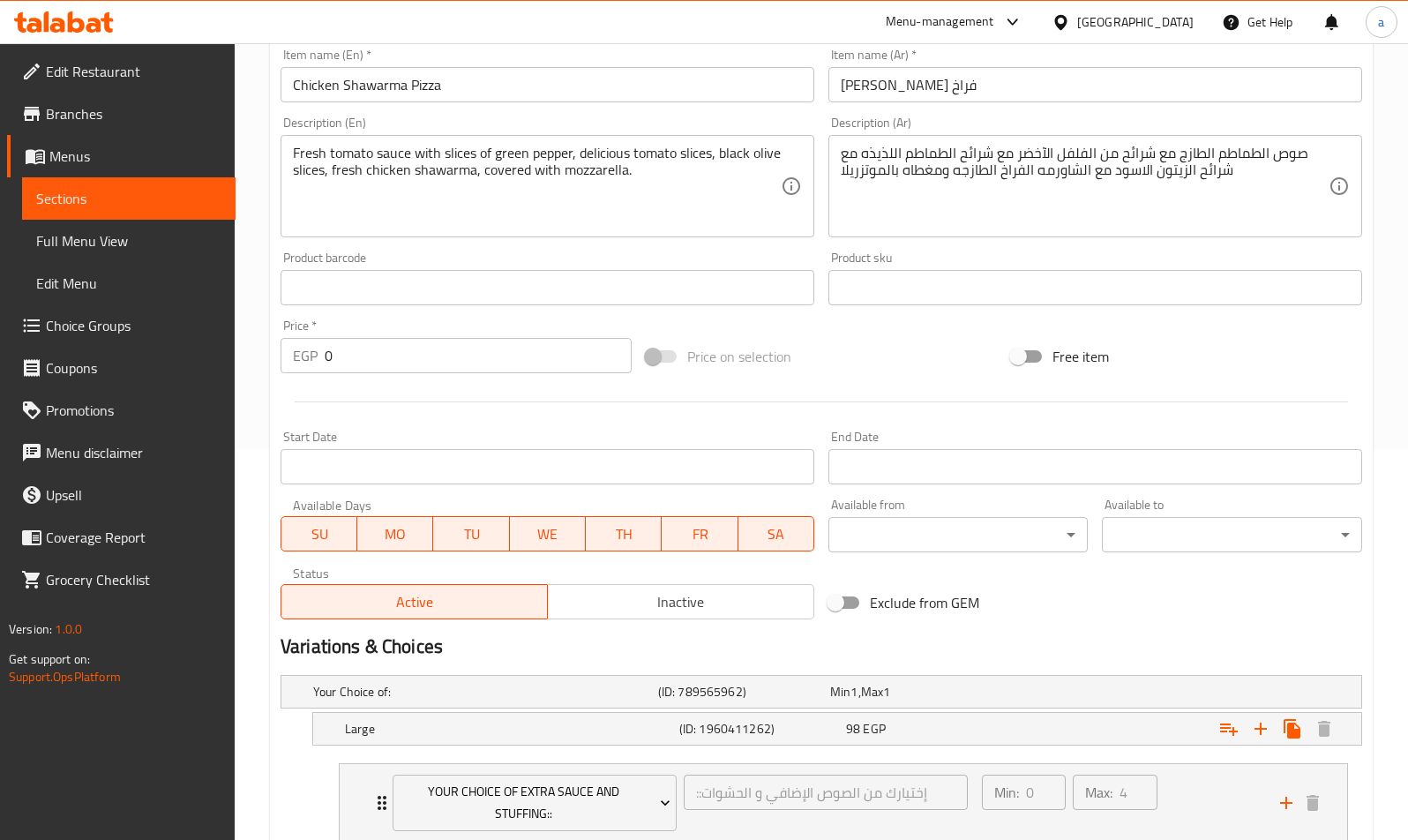
scroll to position [342, 0]
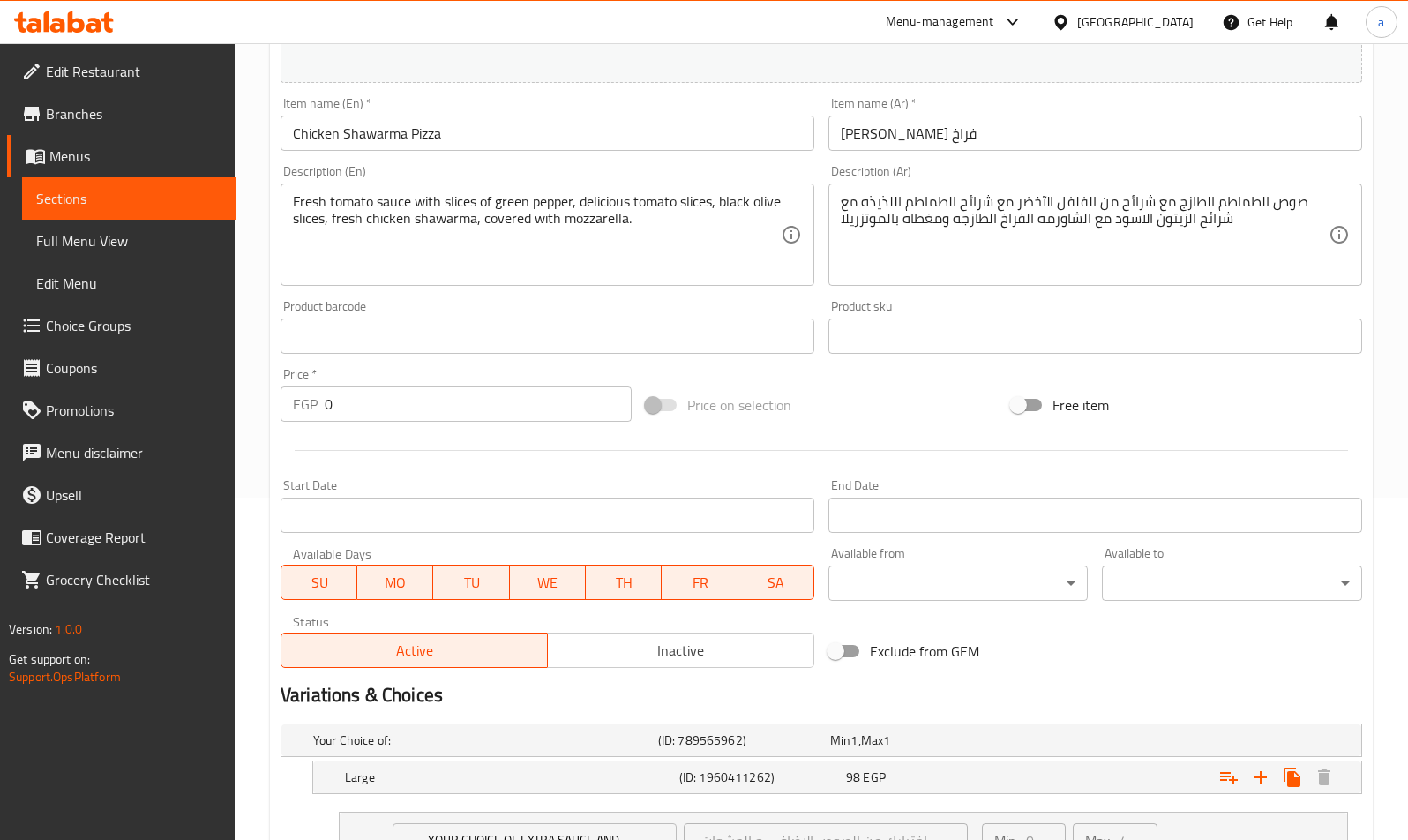
click at [1200, 407] on div "Free item" at bounding box center [1187, 404] width 365 height 47
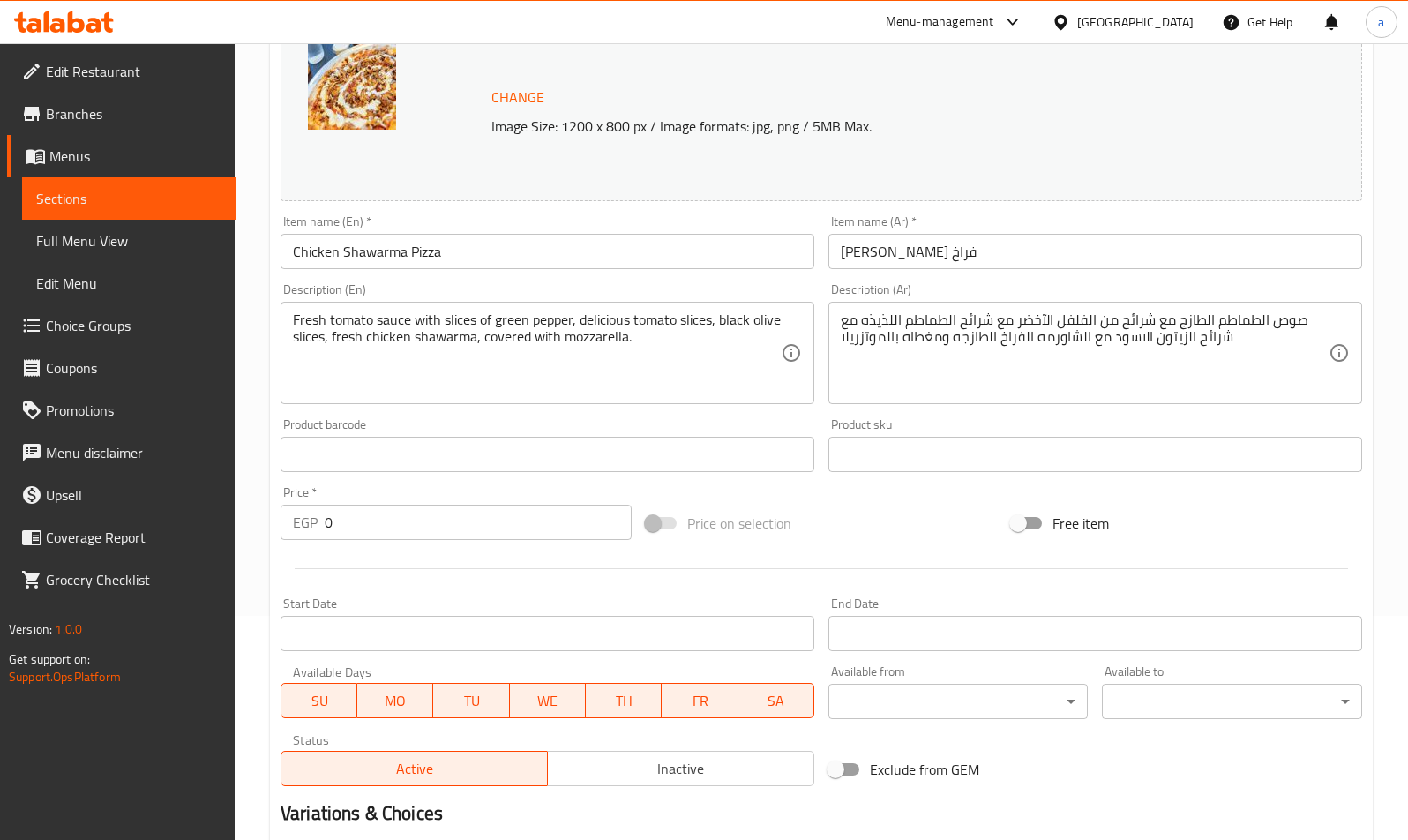
scroll to position [0, 0]
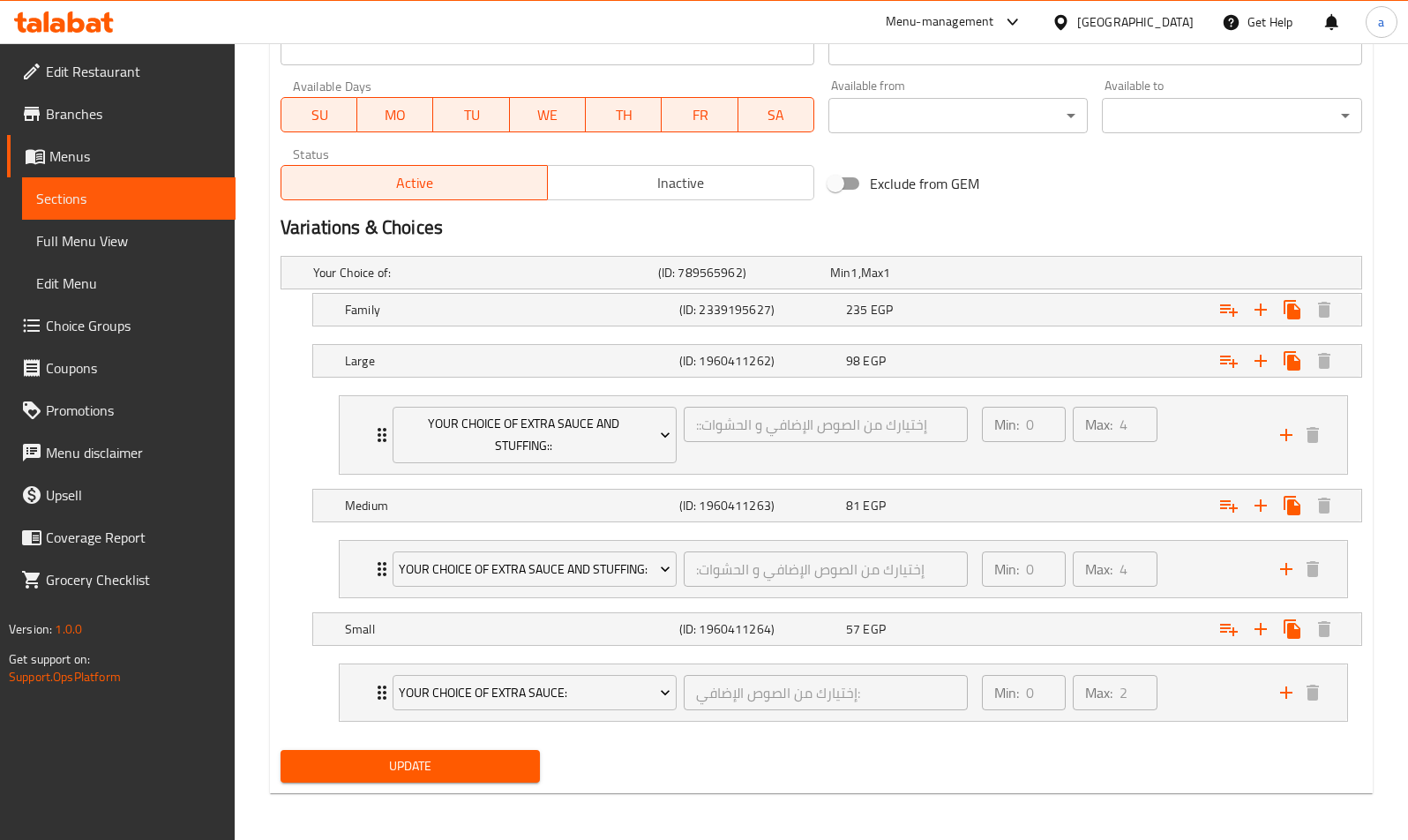
scroll to position [835, 0]
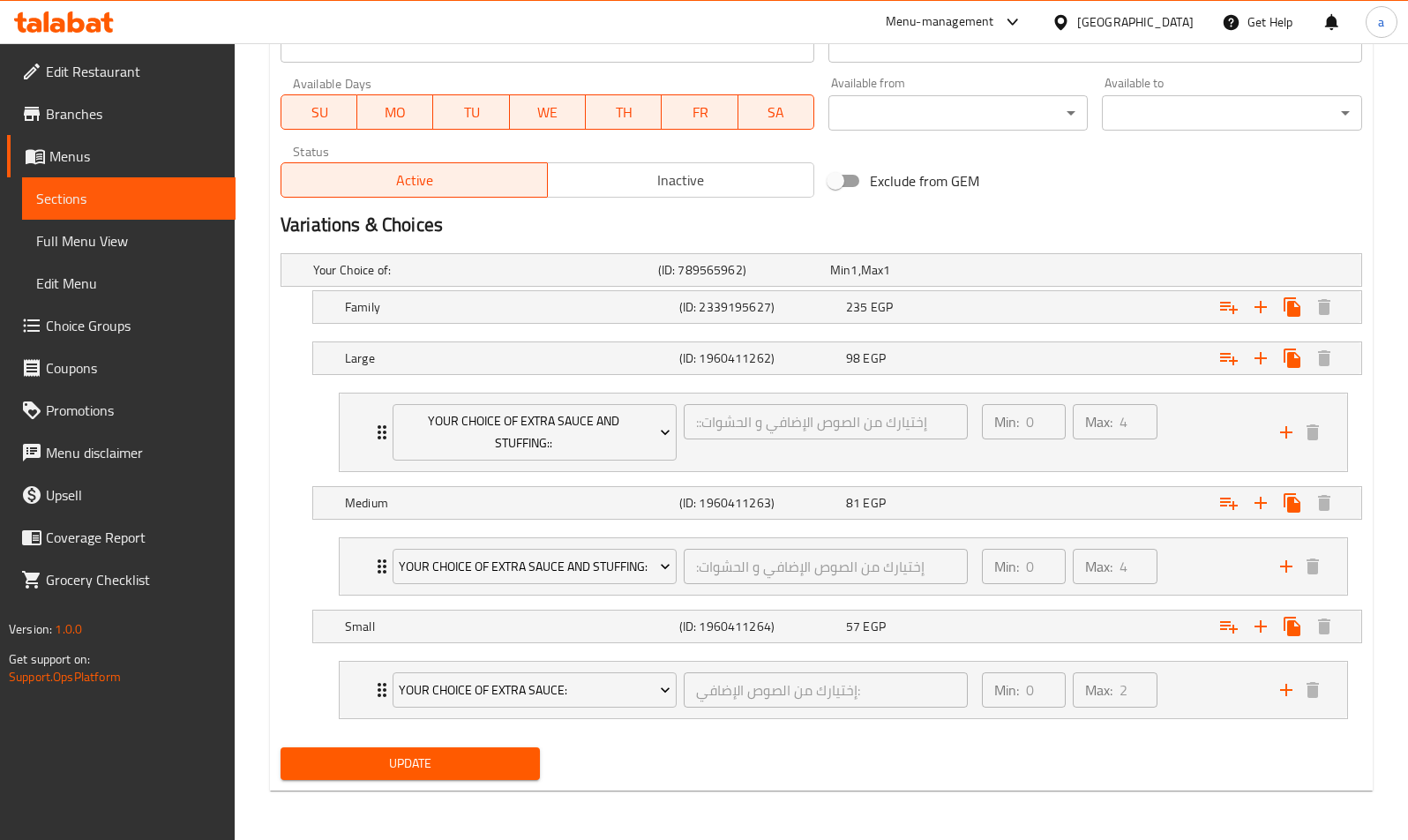
click at [1160, 172] on div "Exclude from GEM" at bounding box center [1004, 180] width 365 height 47
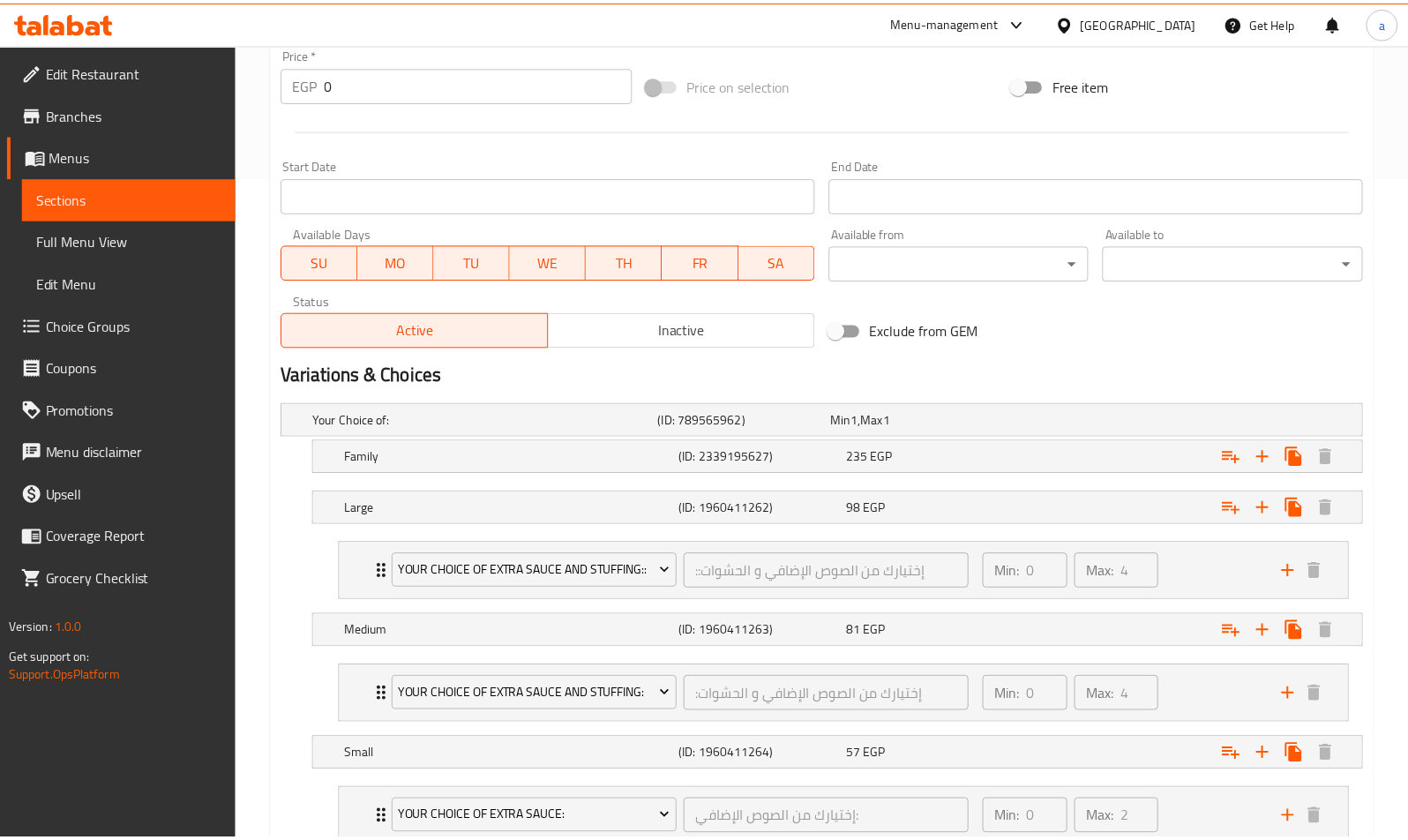
scroll to position [791, 0]
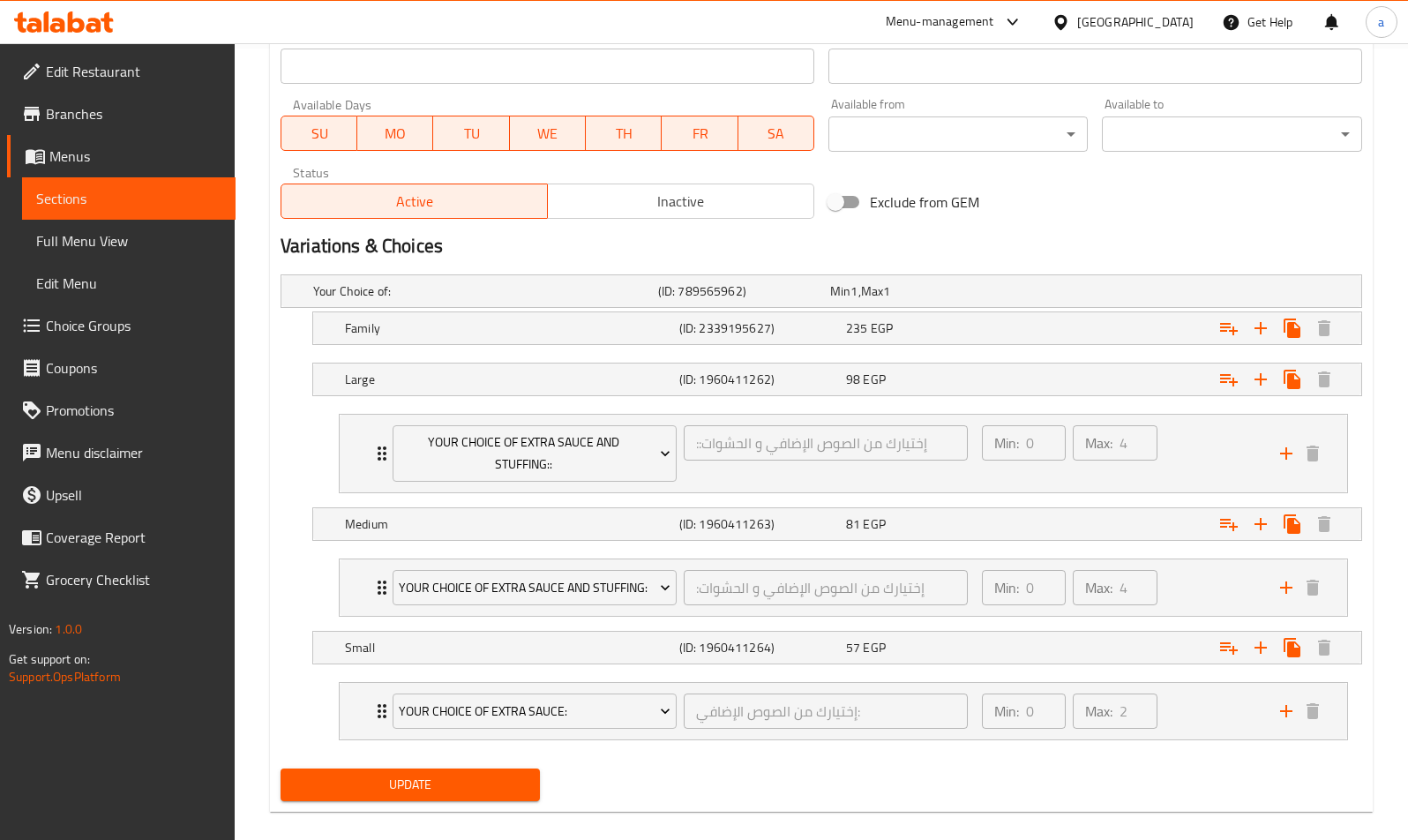
click at [921, 254] on h2 "Variations & Choices" at bounding box center [822, 246] width 1082 height 27
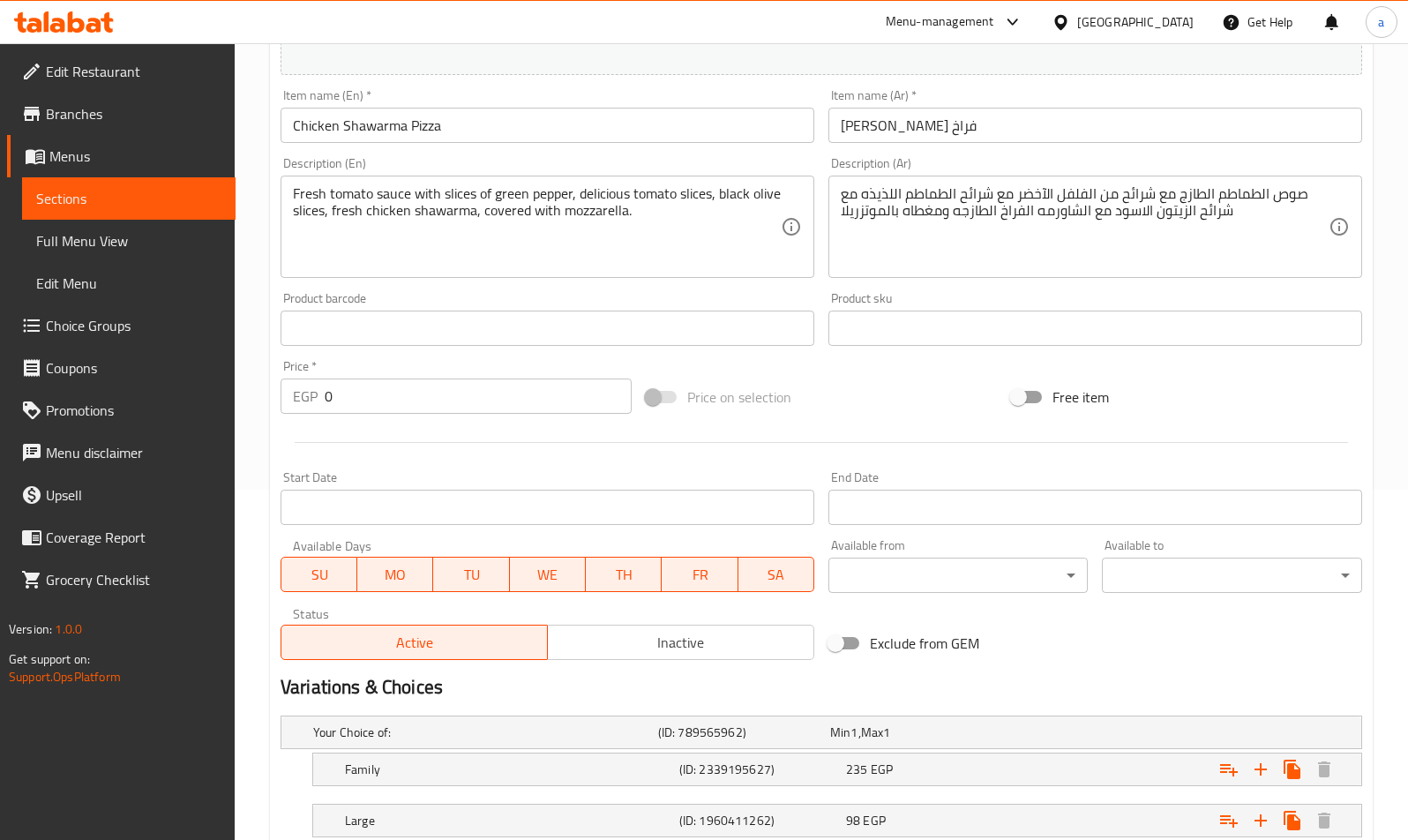
scroll to position [0, 0]
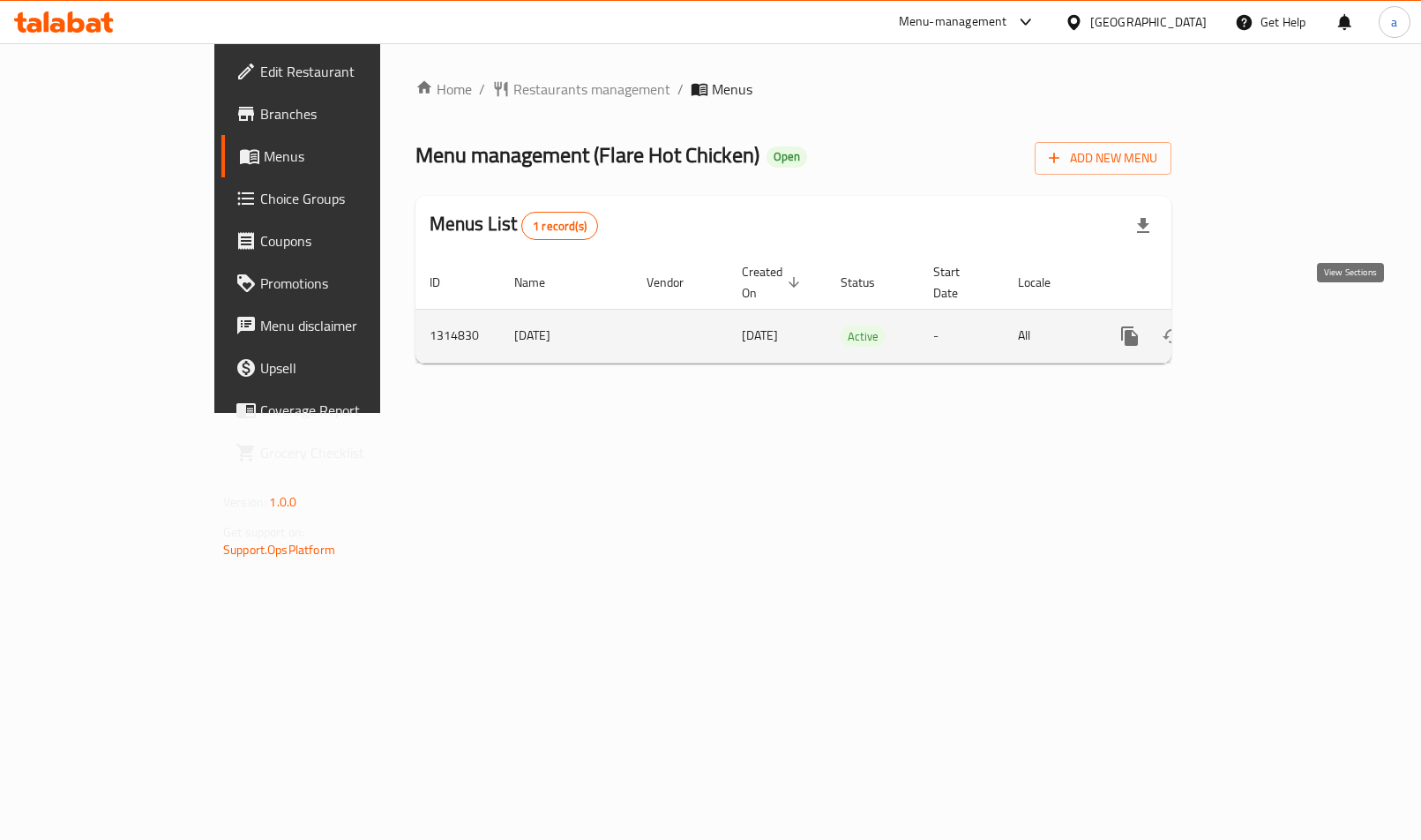
click at [1265, 328] on icon "enhanced table" at bounding box center [1257, 336] width 16 height 16
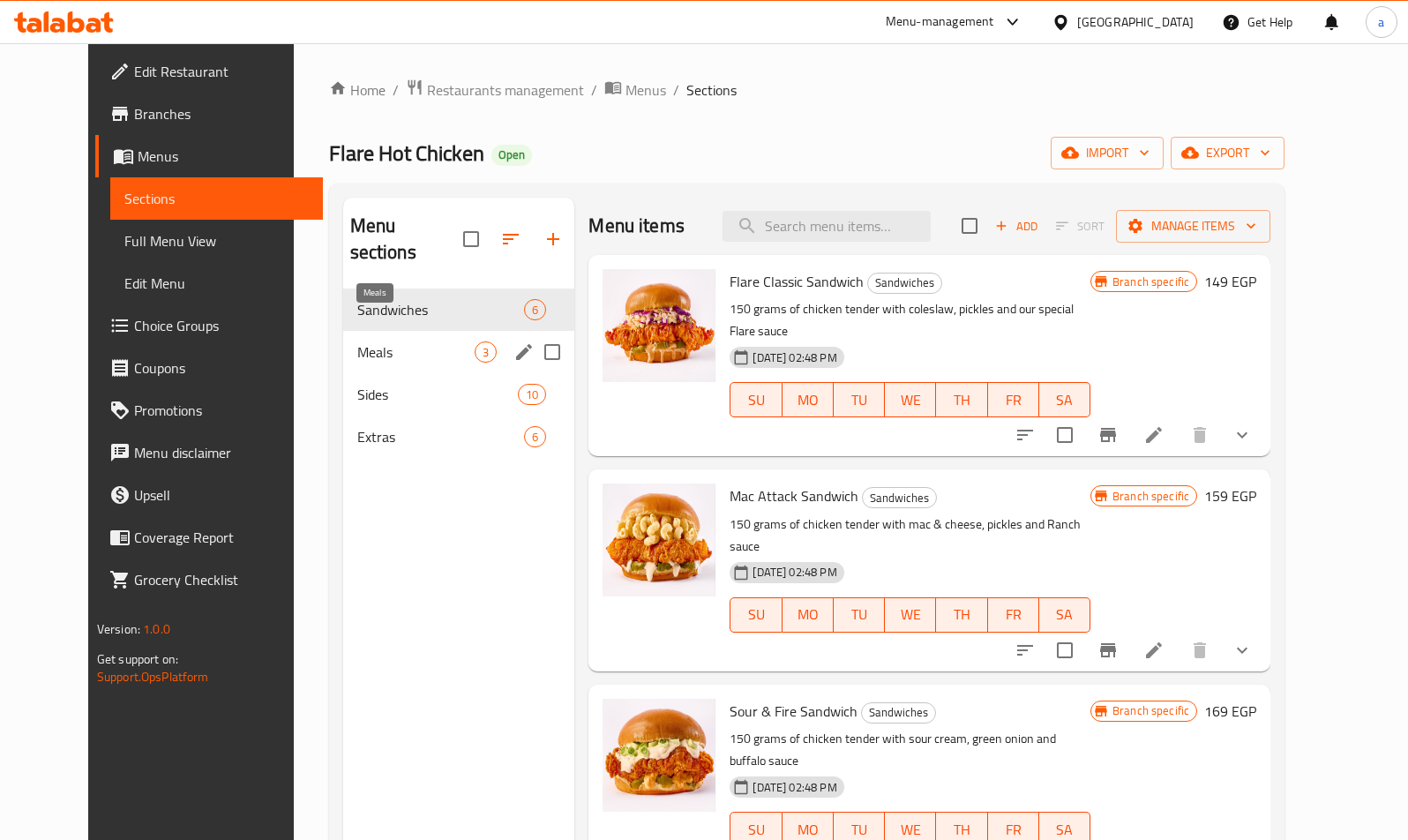
click at [357, 341] on span "Meals" at bounding box center [416, 352] width 119 height 21
